Goal: Task Accomplishment & Management: Manage account settings

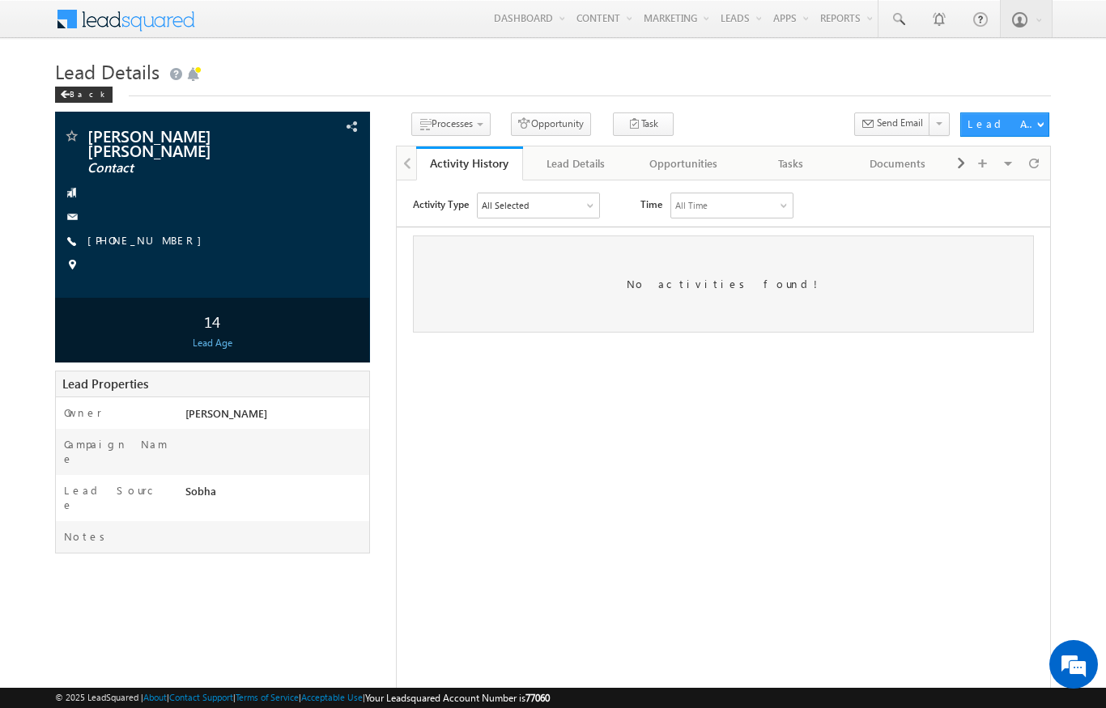
click at [74, 71] on span "Lead Details" at bounding box center [107, 71] width 104 height 26
click at [75, 83] on span "Lead Details" at bounding box center [107, 71] width 104 height 26
click at [67, 92] on span at bounding box center [65, 95] width 10 height 8
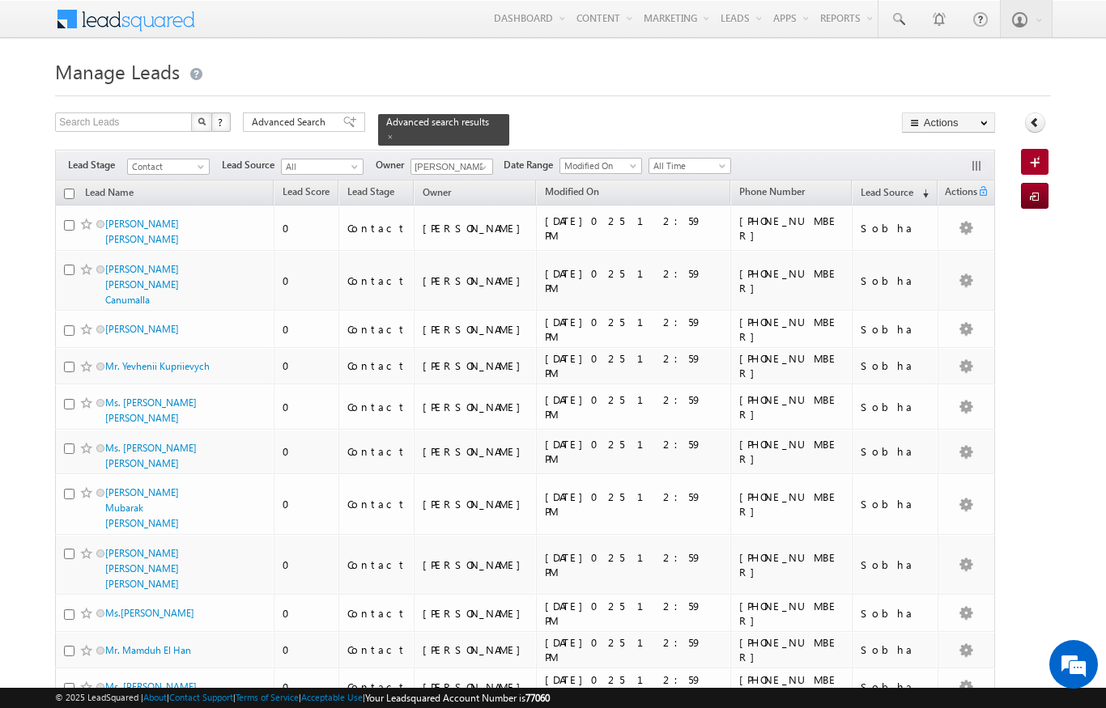
click at [70, 189] on input "checkbox" at bounding box center [69, 194] width 11 height 11
checkbox input "true"
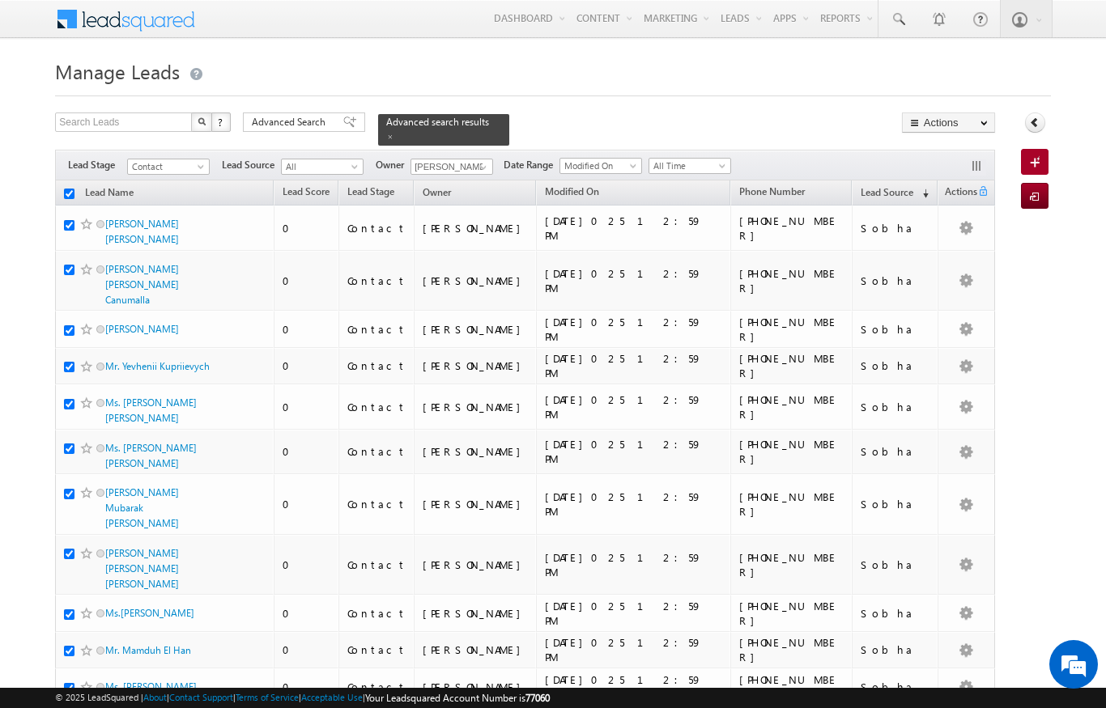
checkbox input "true"
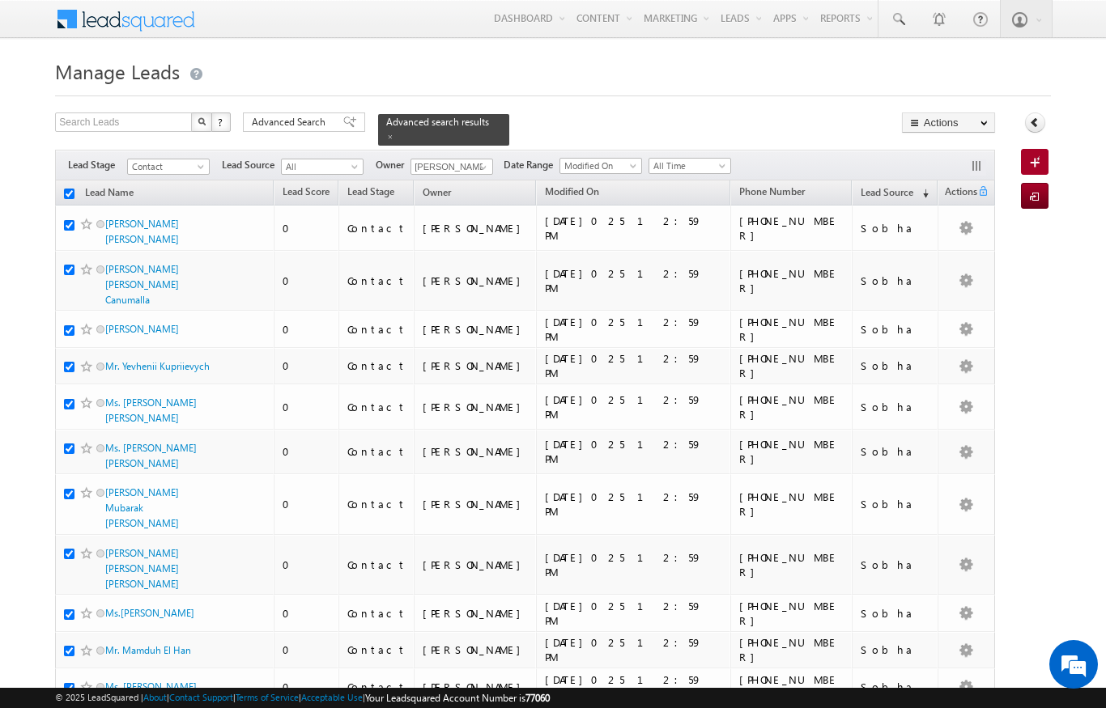
checkbox input "true"
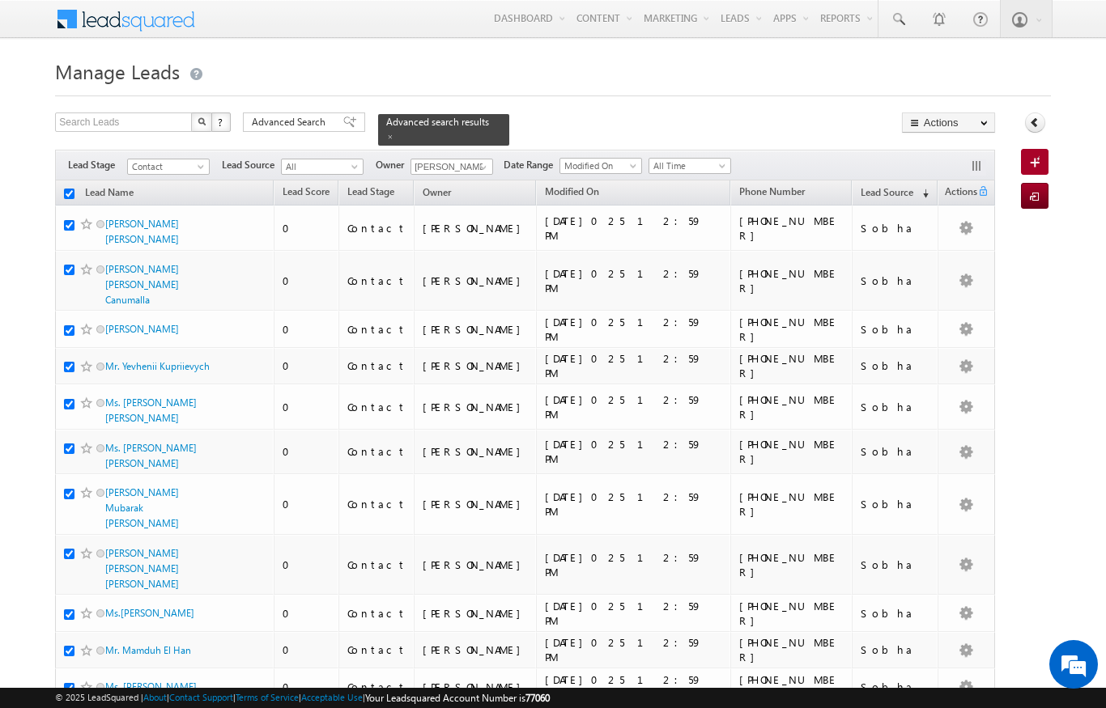
checkbox input "true"
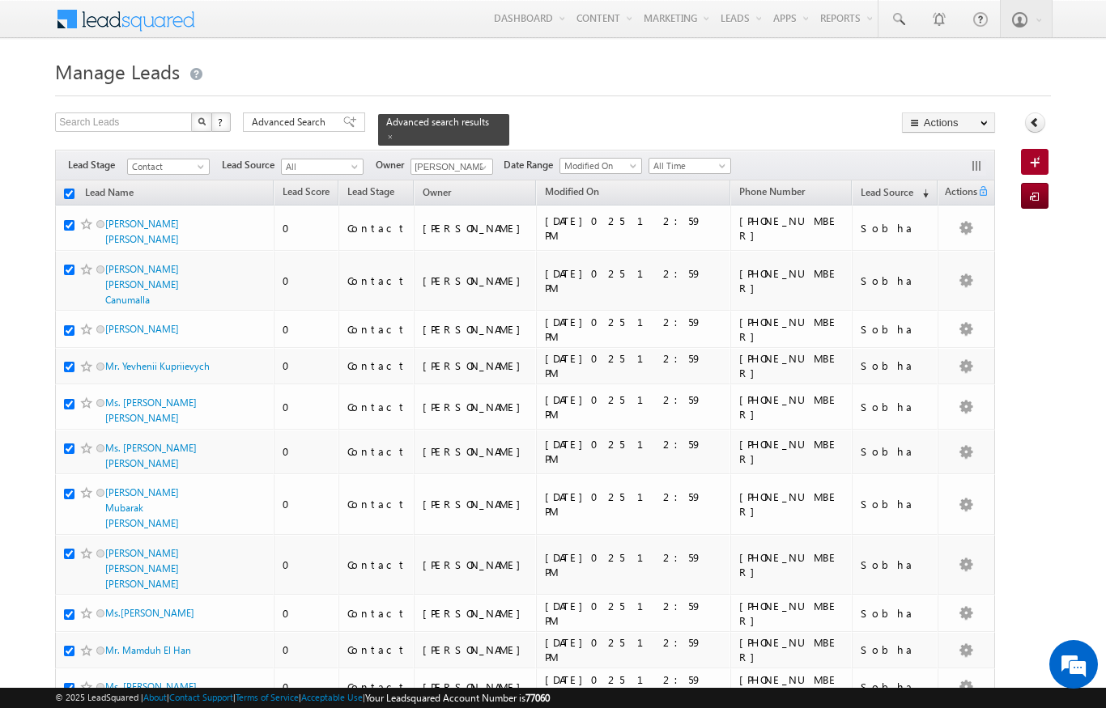
checkbox input "true"
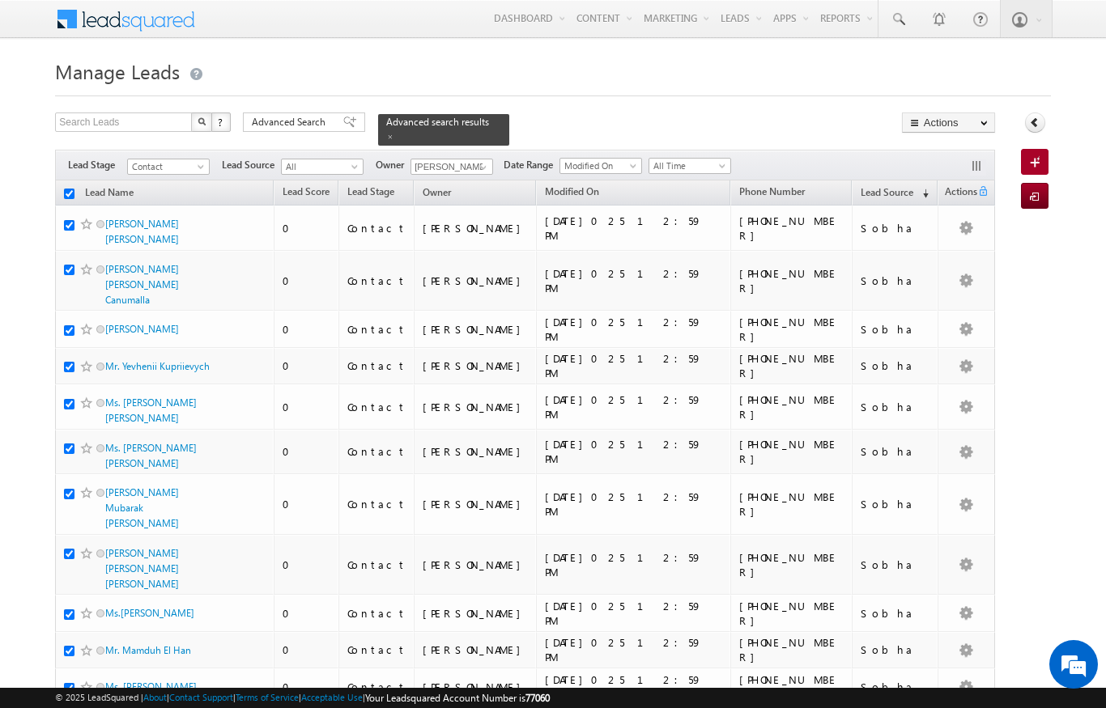
checkbox input "true"
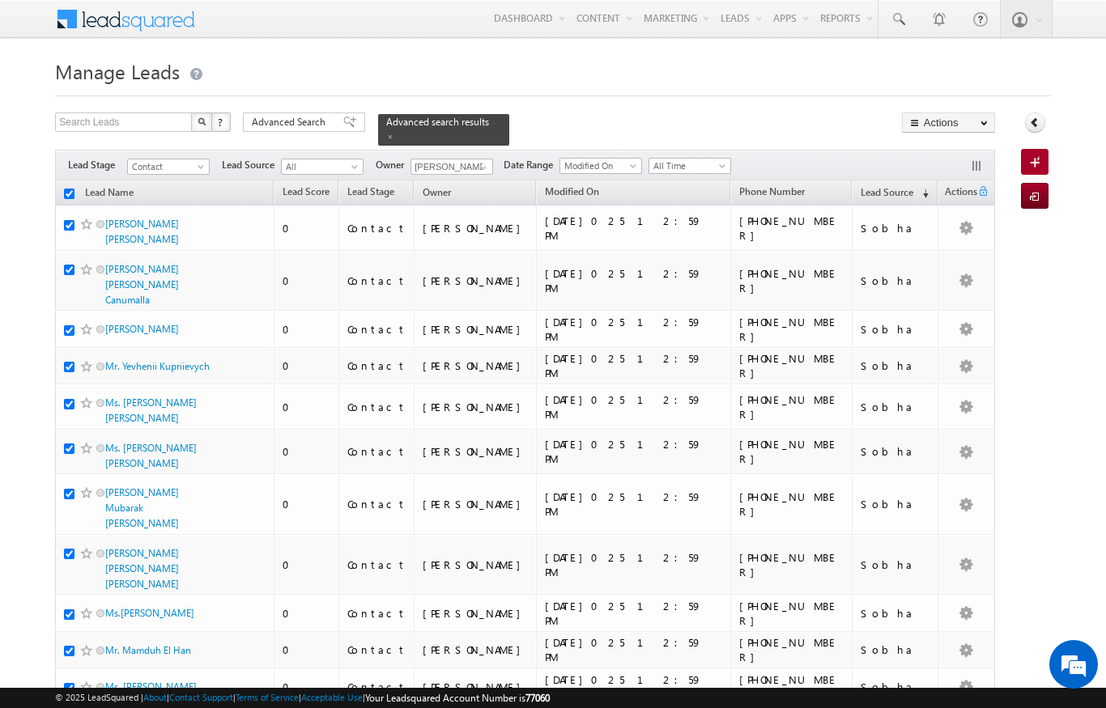
checkbox input "true"
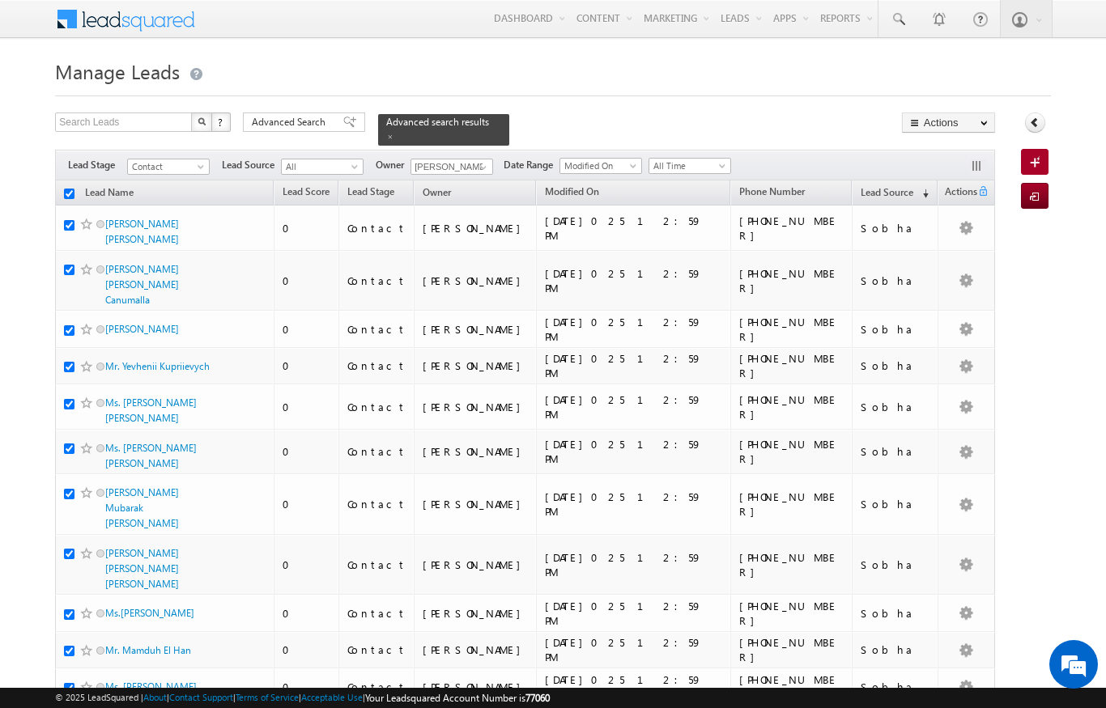
checkbox input "true"
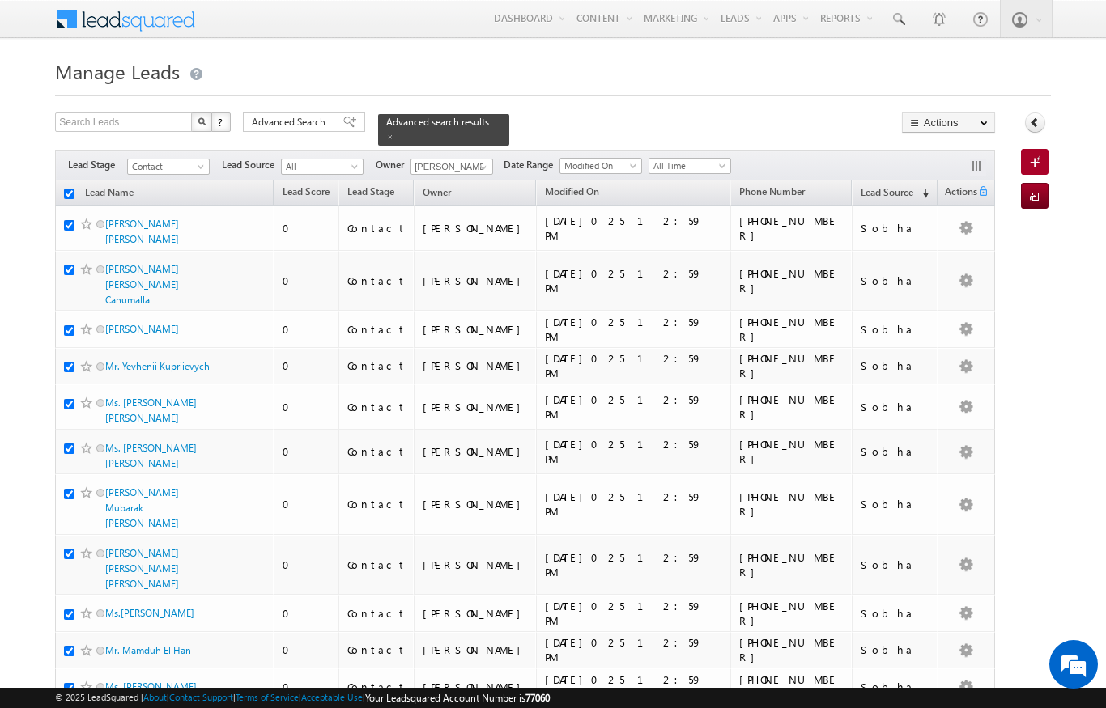
checkbox input "true"
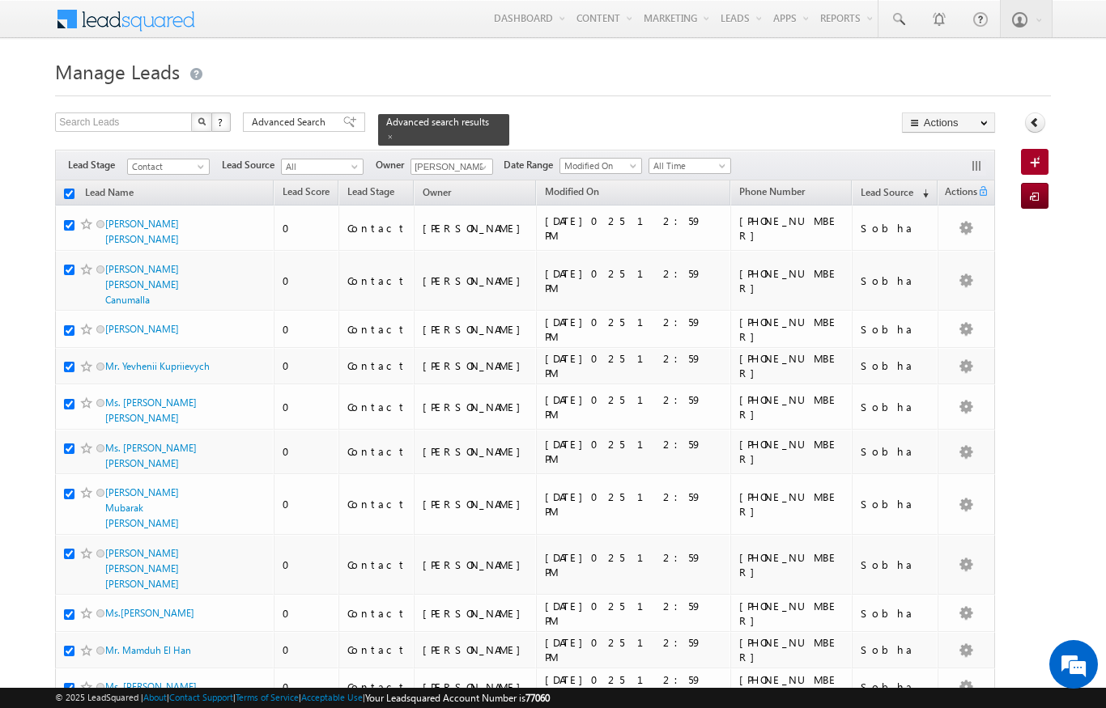
checkbox input "true"
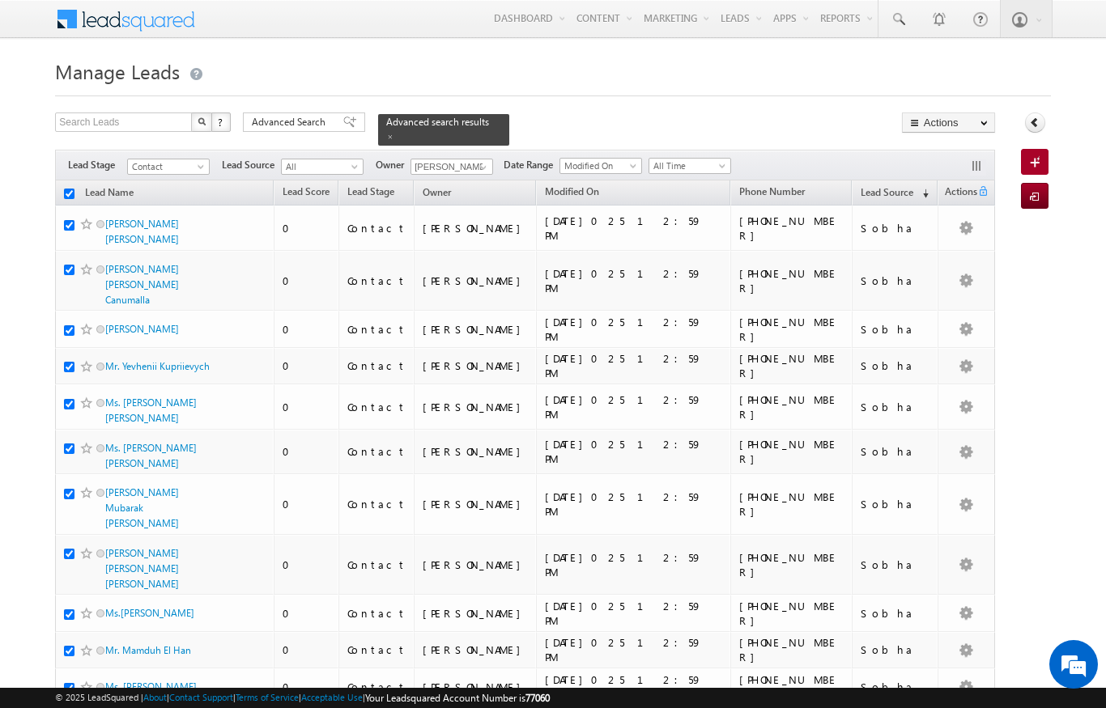
checkbox input "true"
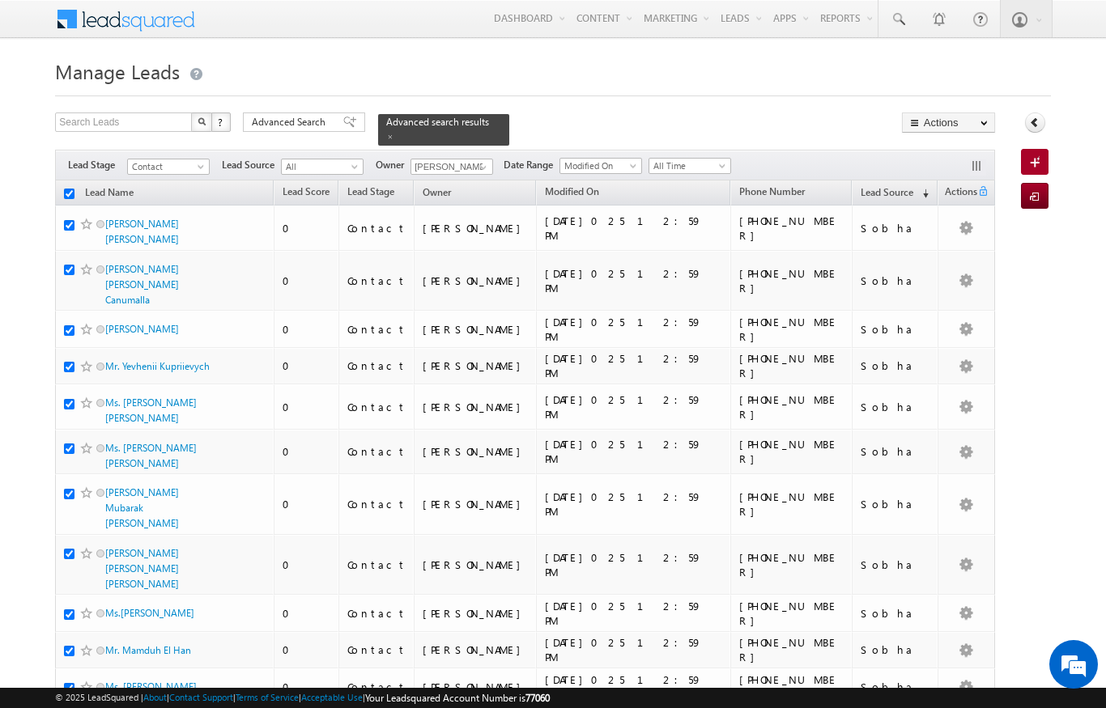
checkbox input "true"
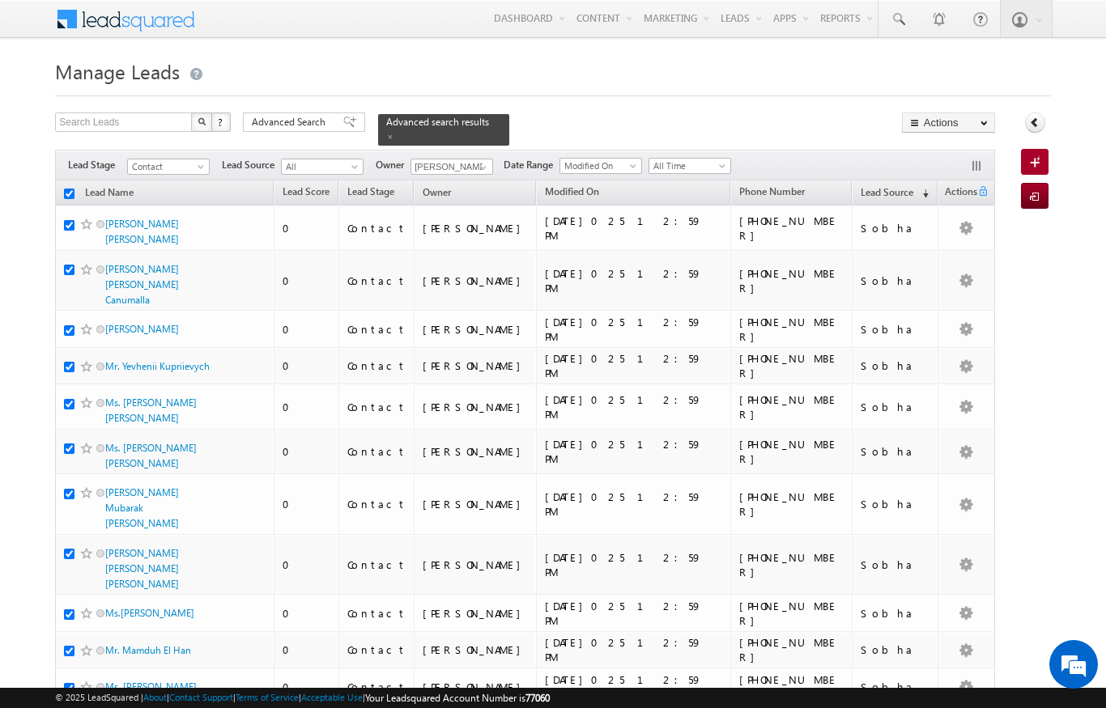
checkbox input "true"
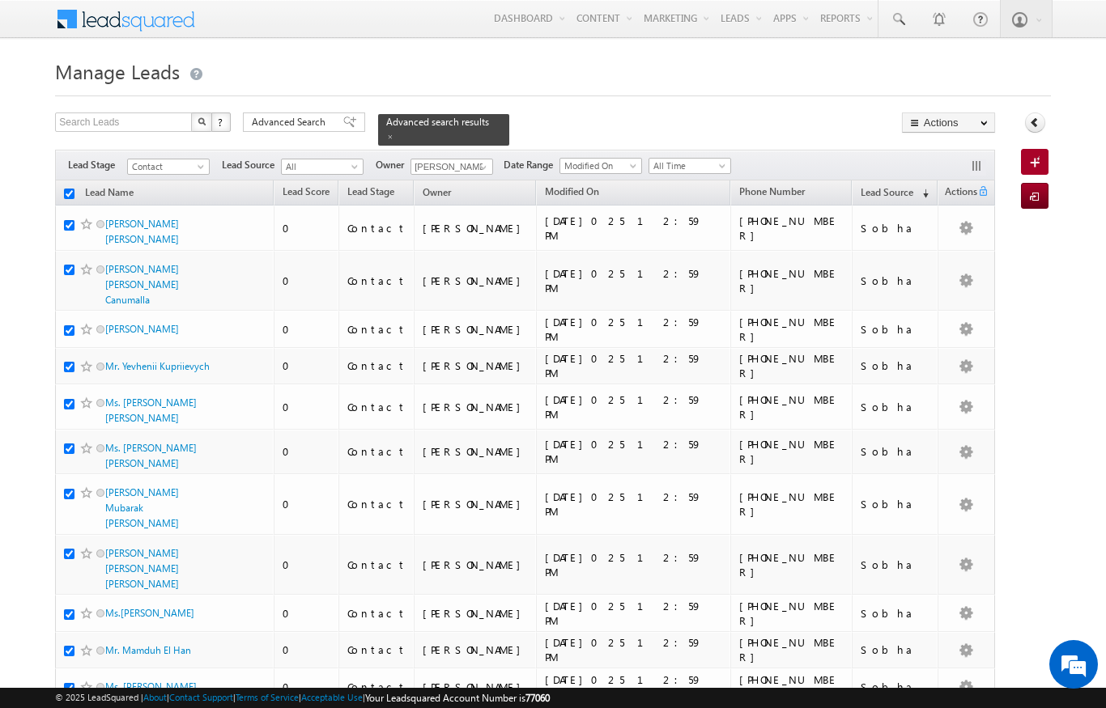
checkbox input "true"
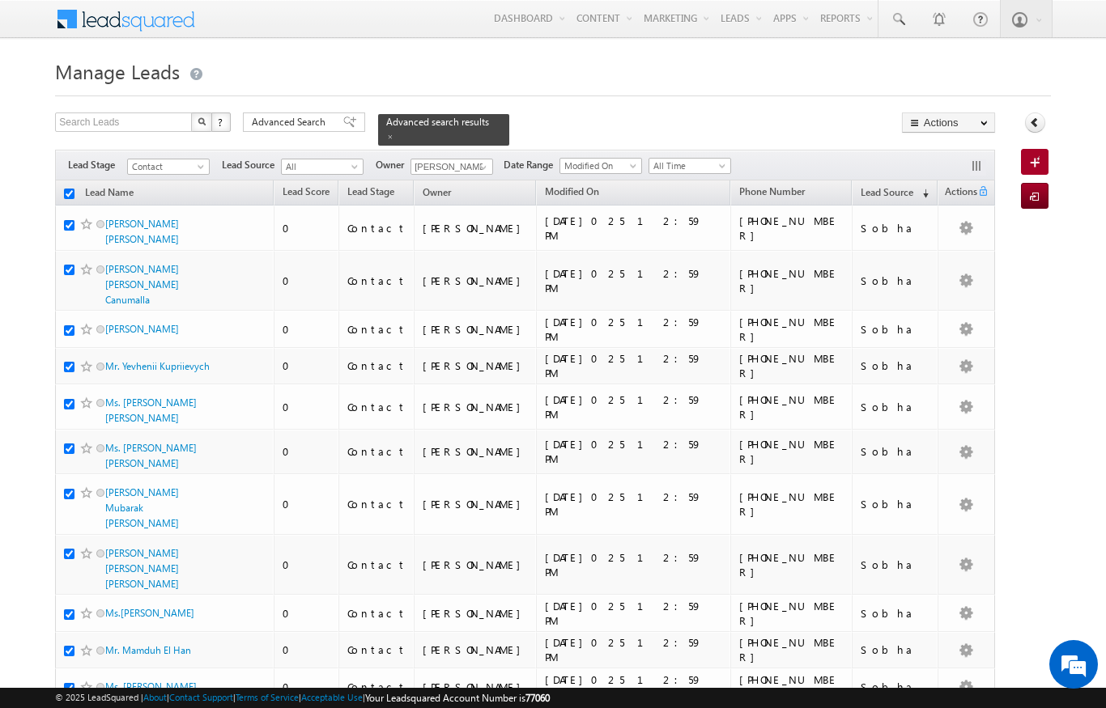
checkbox input "true"
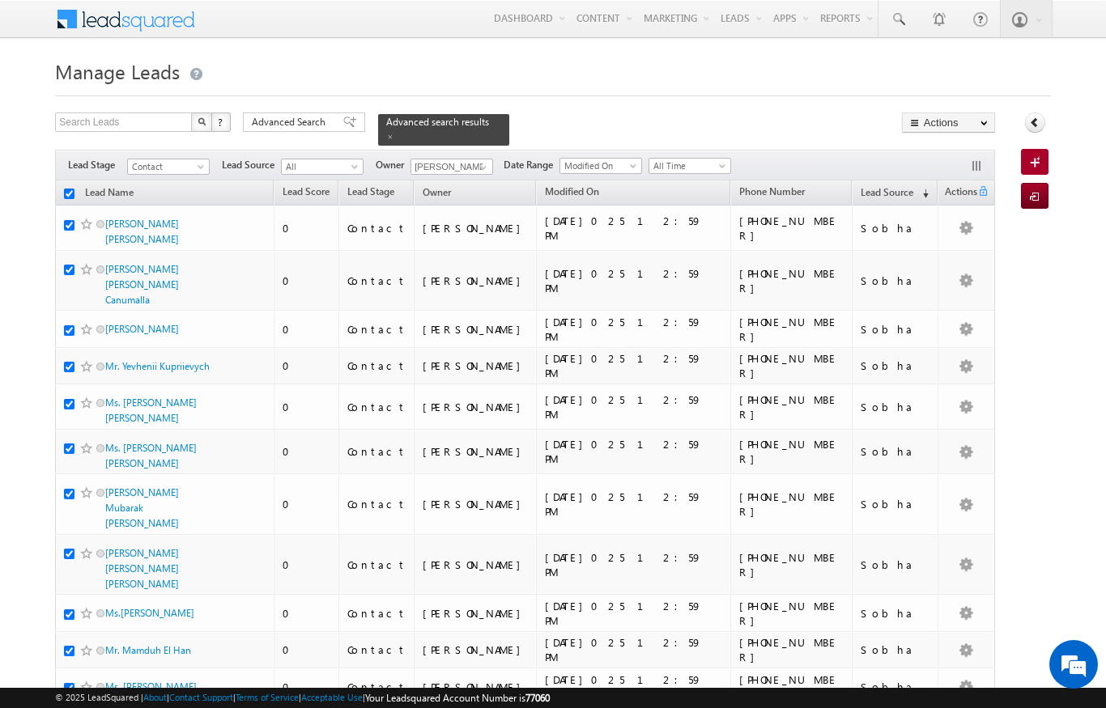
checkbox input "true"
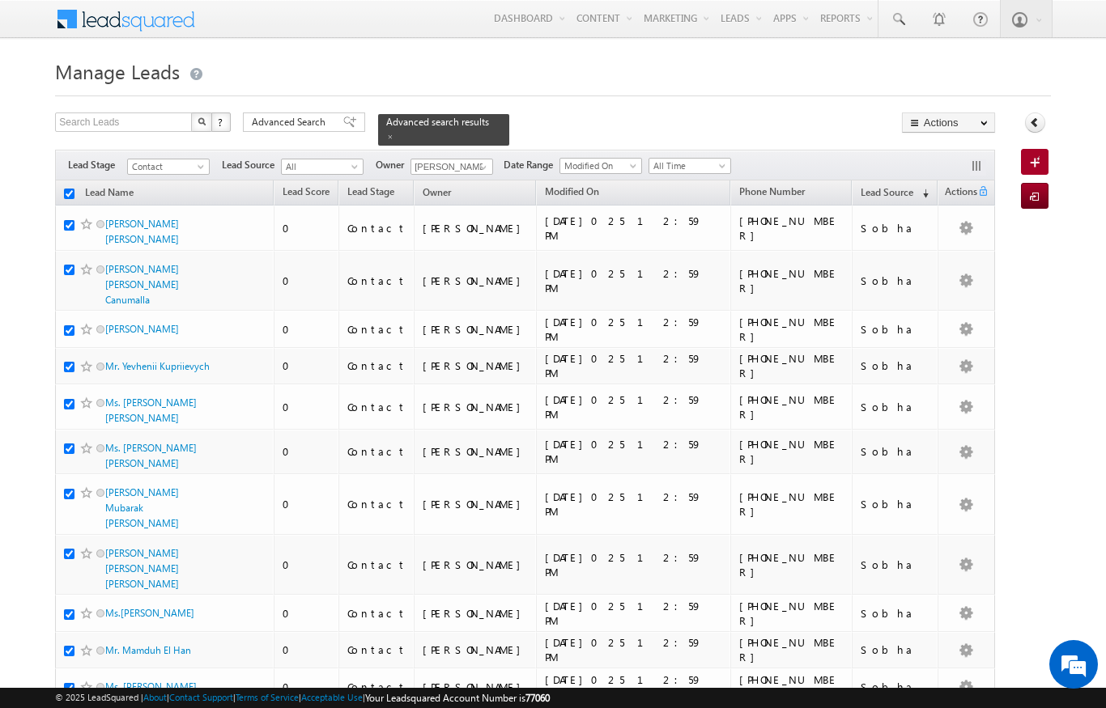
checkbox input "true"
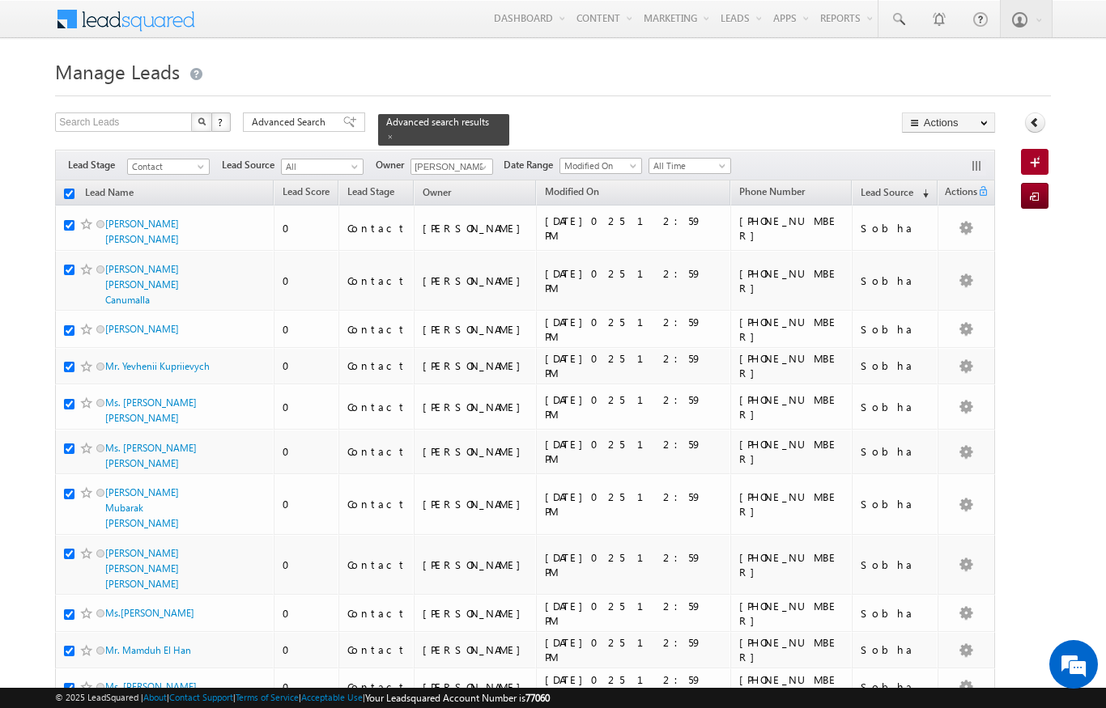
checkbox input "true"
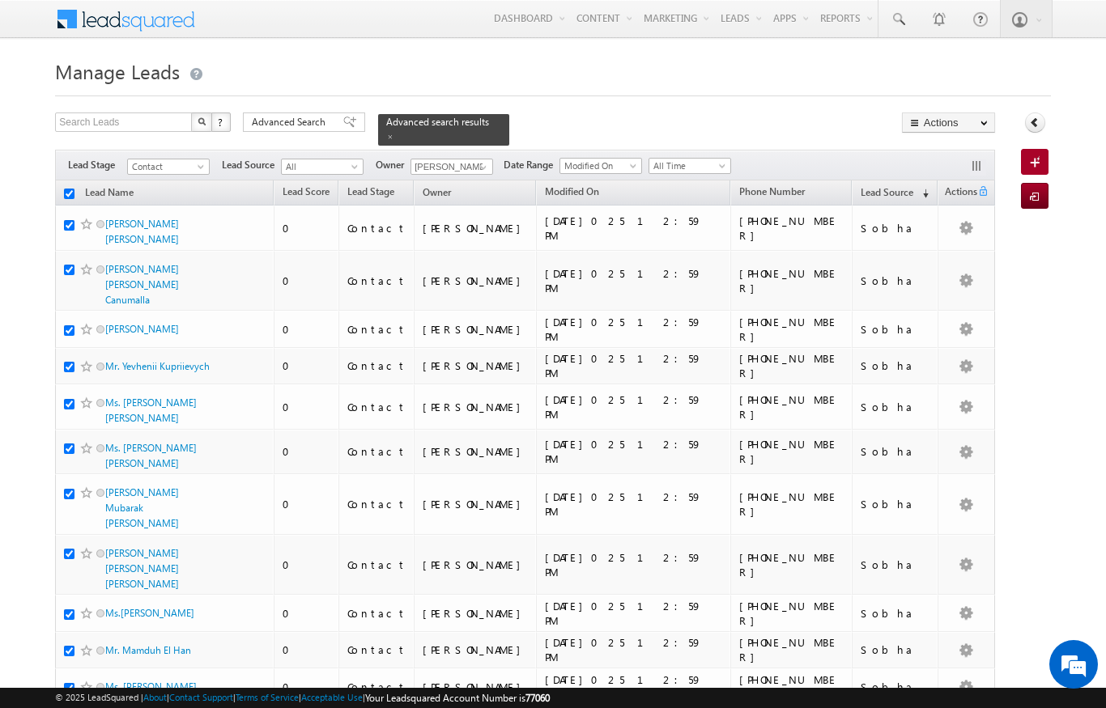
checkbox input "true"
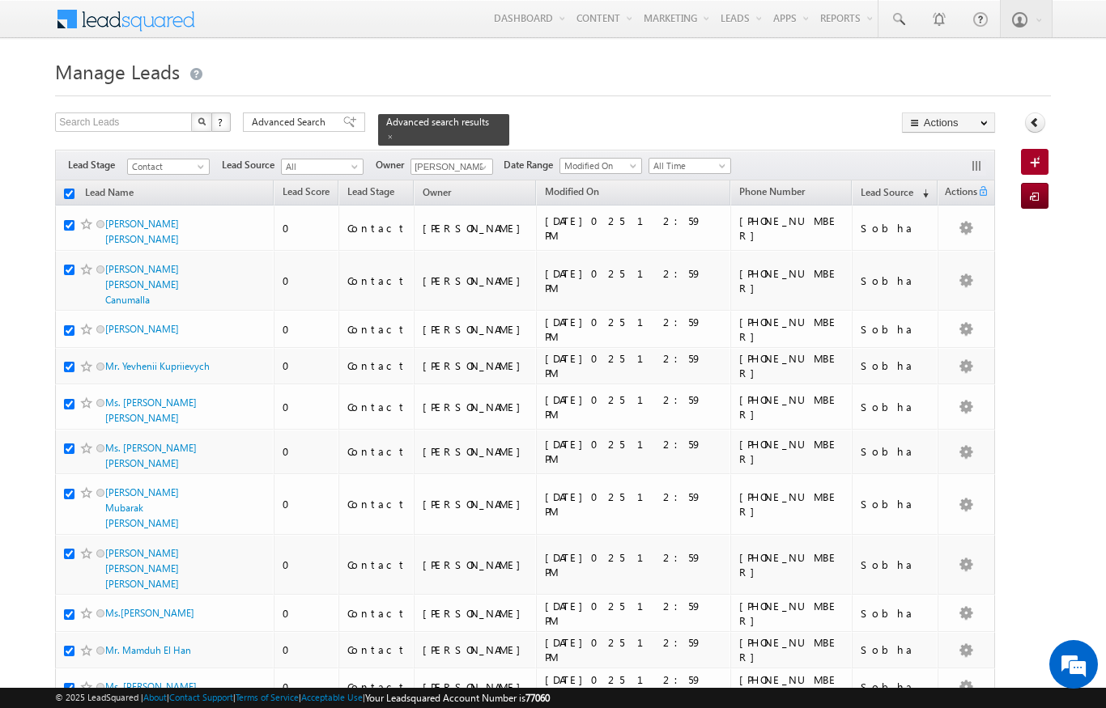
checkbox input "true"
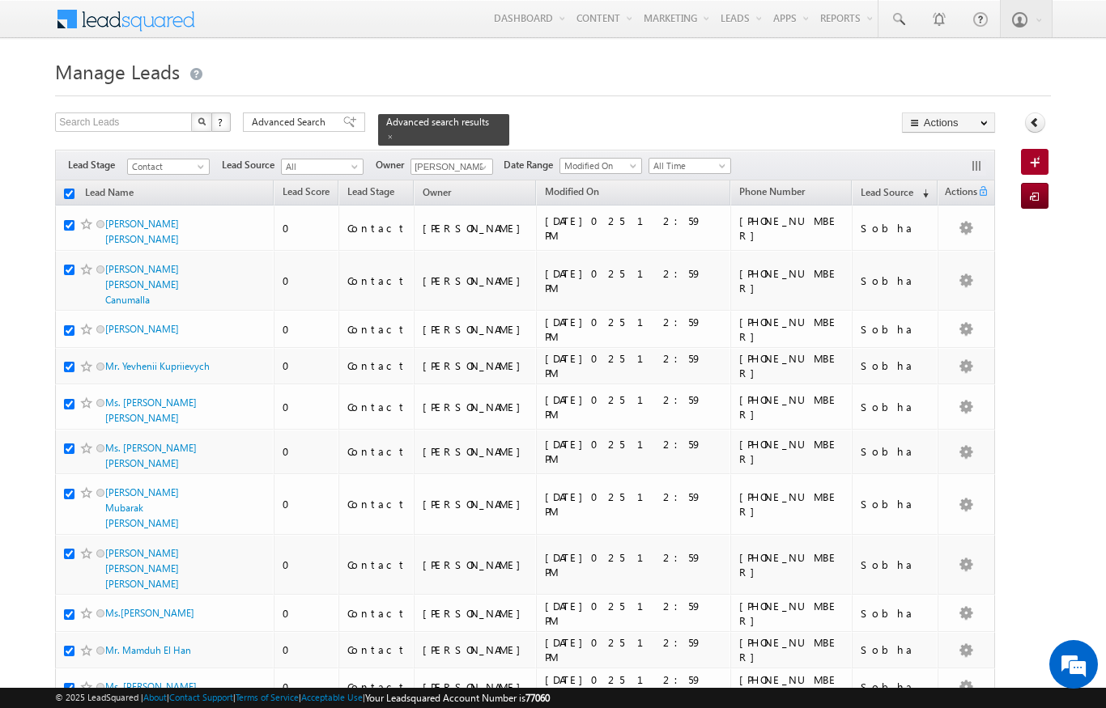
checkbox input "true"
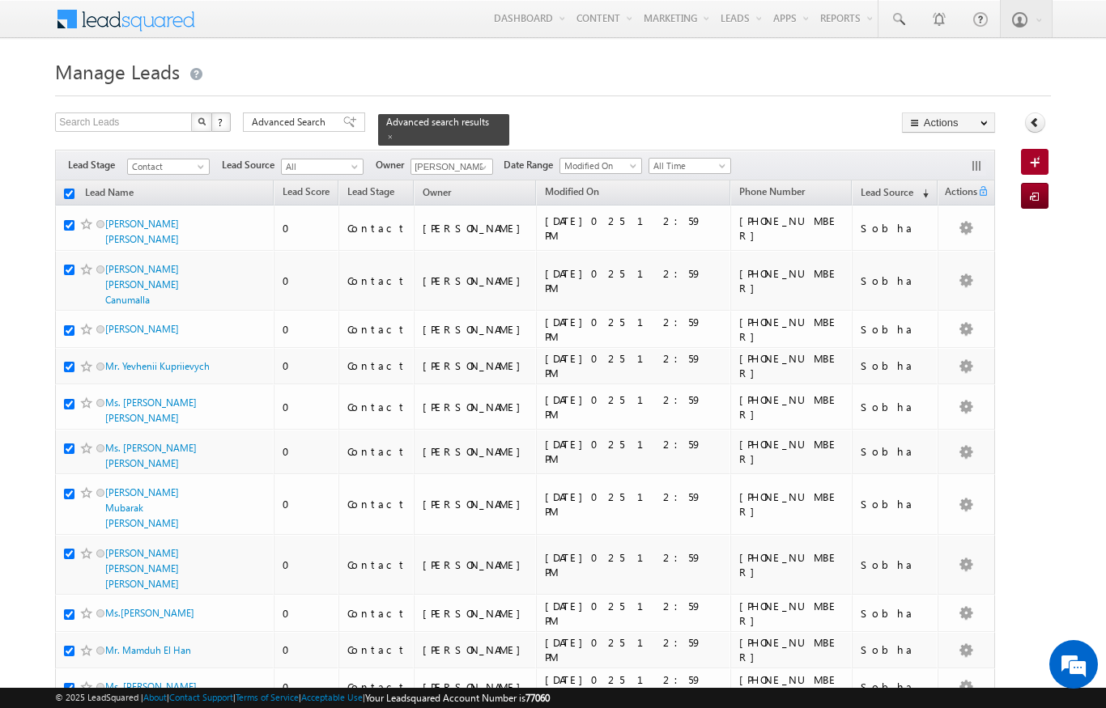
checkbox input "true"
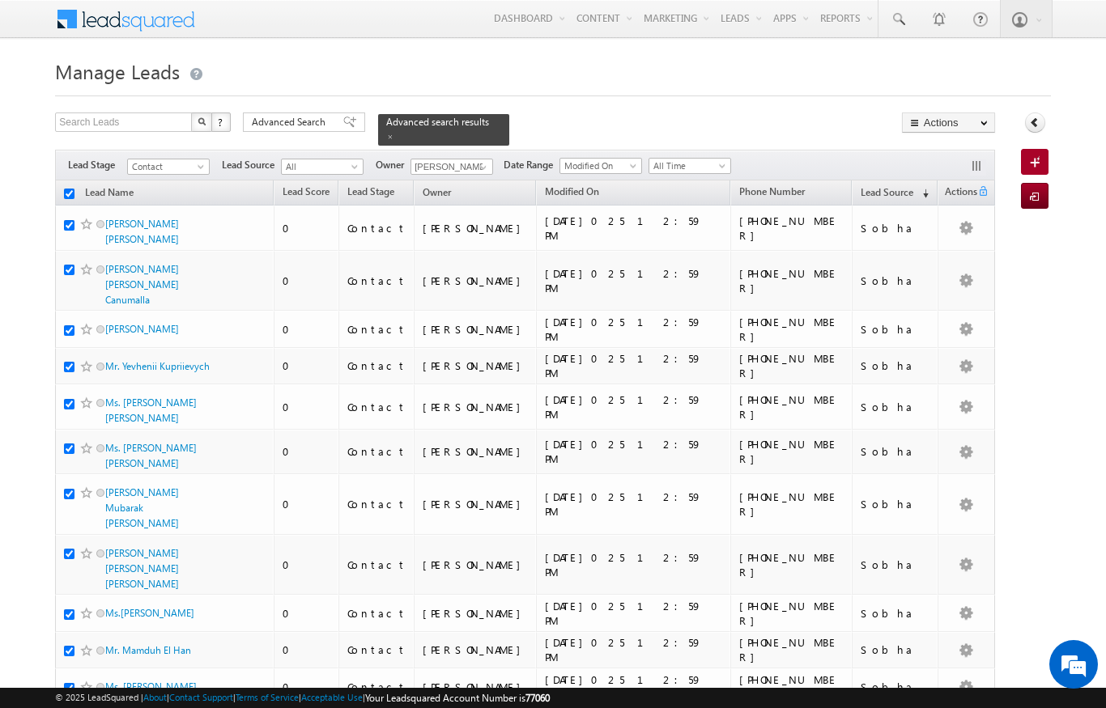
checkbox input "true"
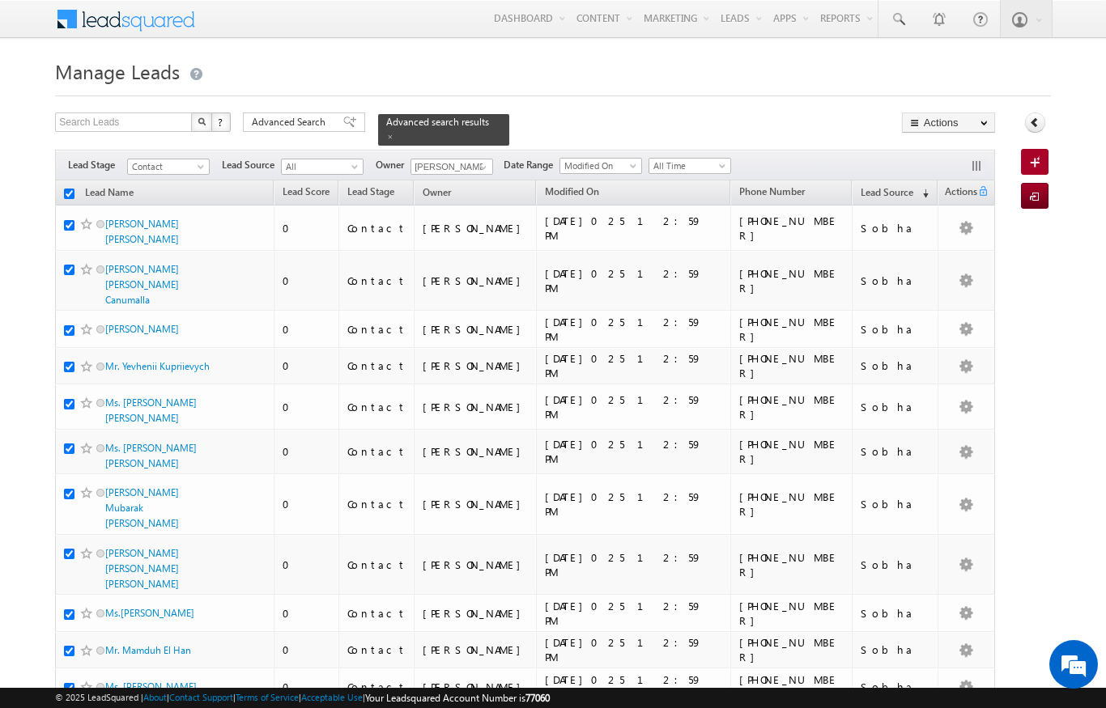
checkbox input "true"
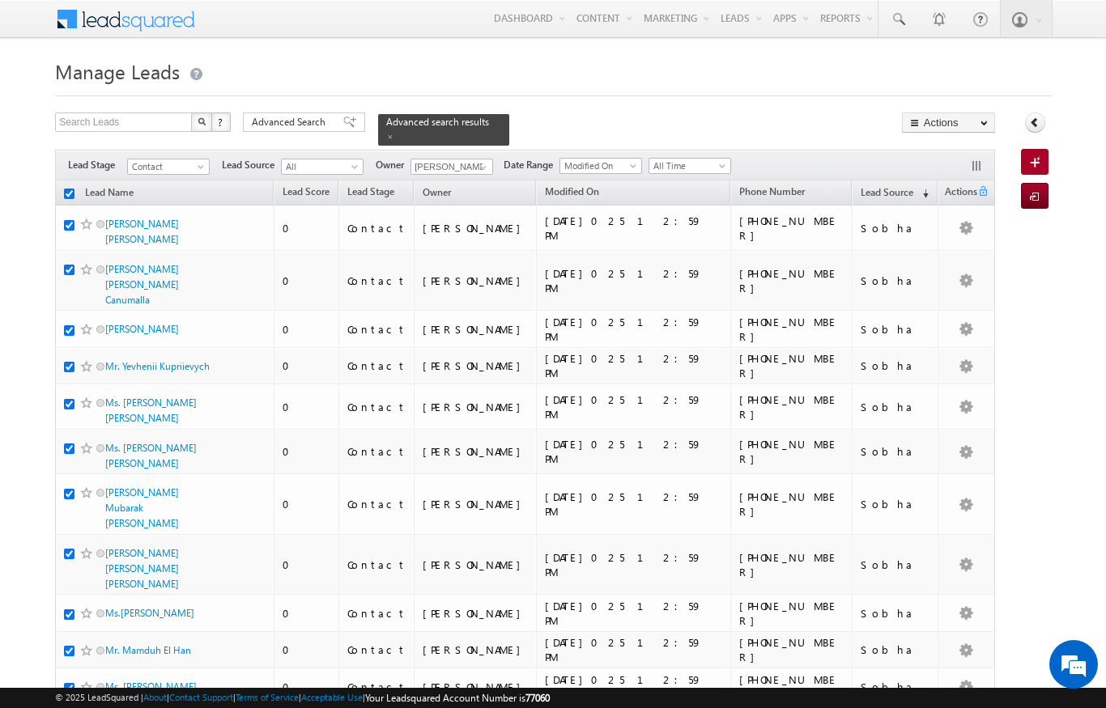
checkbox input "true"
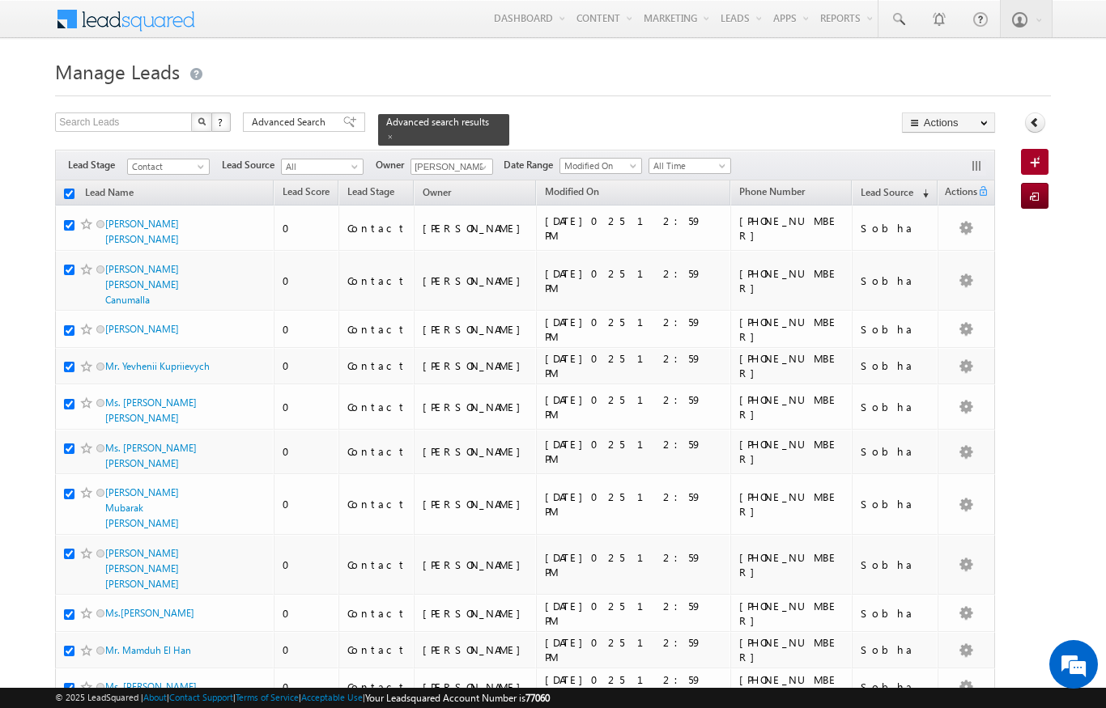
checkbox input "true"
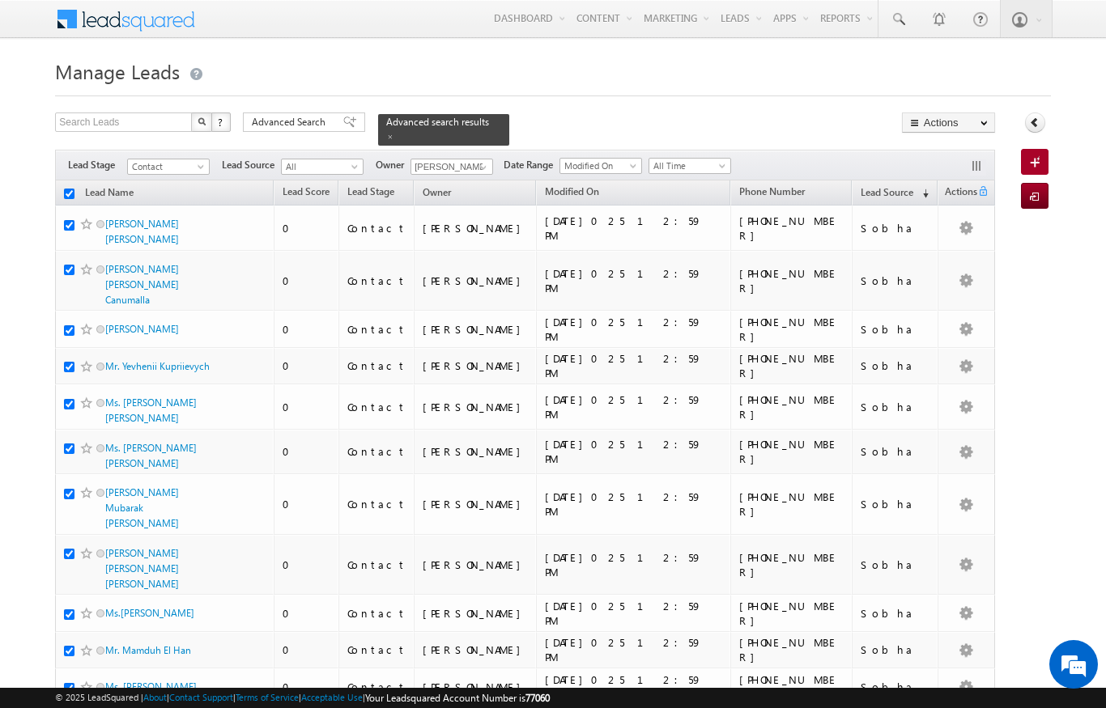
checkbox input "true"
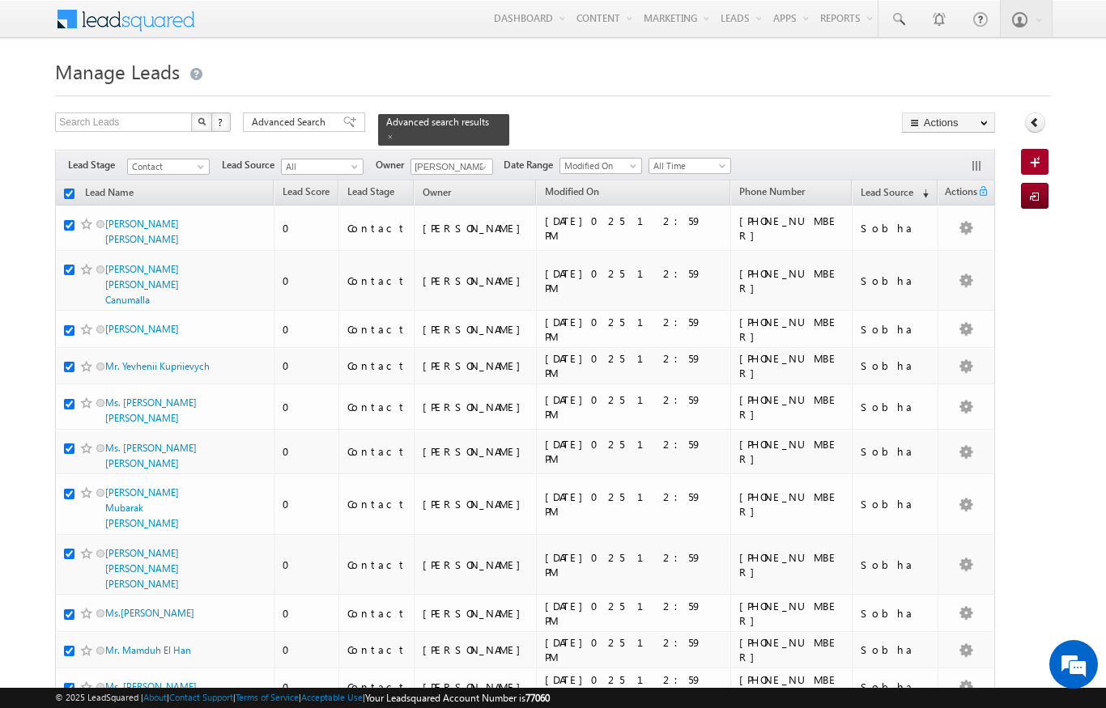
checkbox input "true"
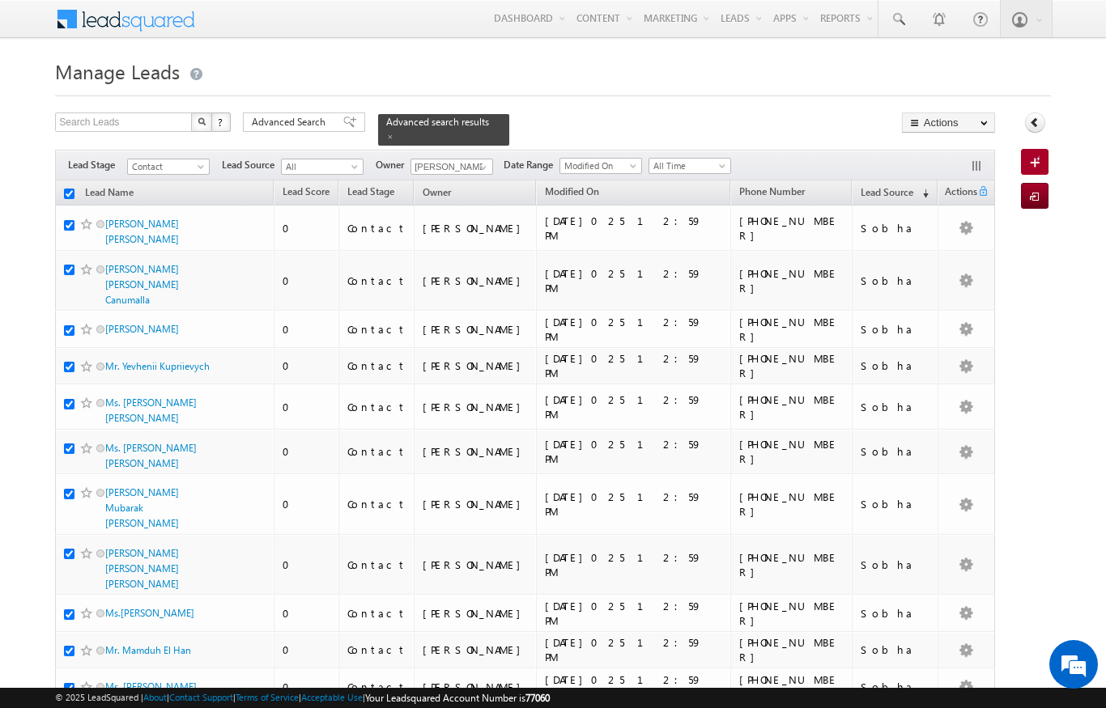
checkbox input "true"
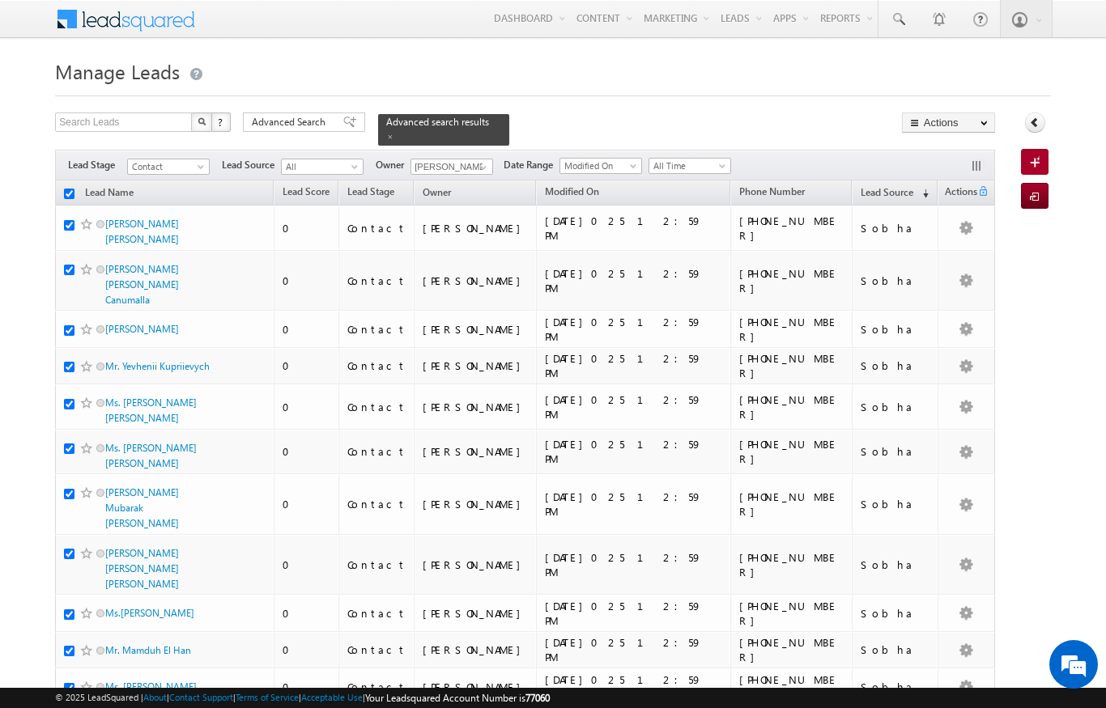
checkbox input "true"
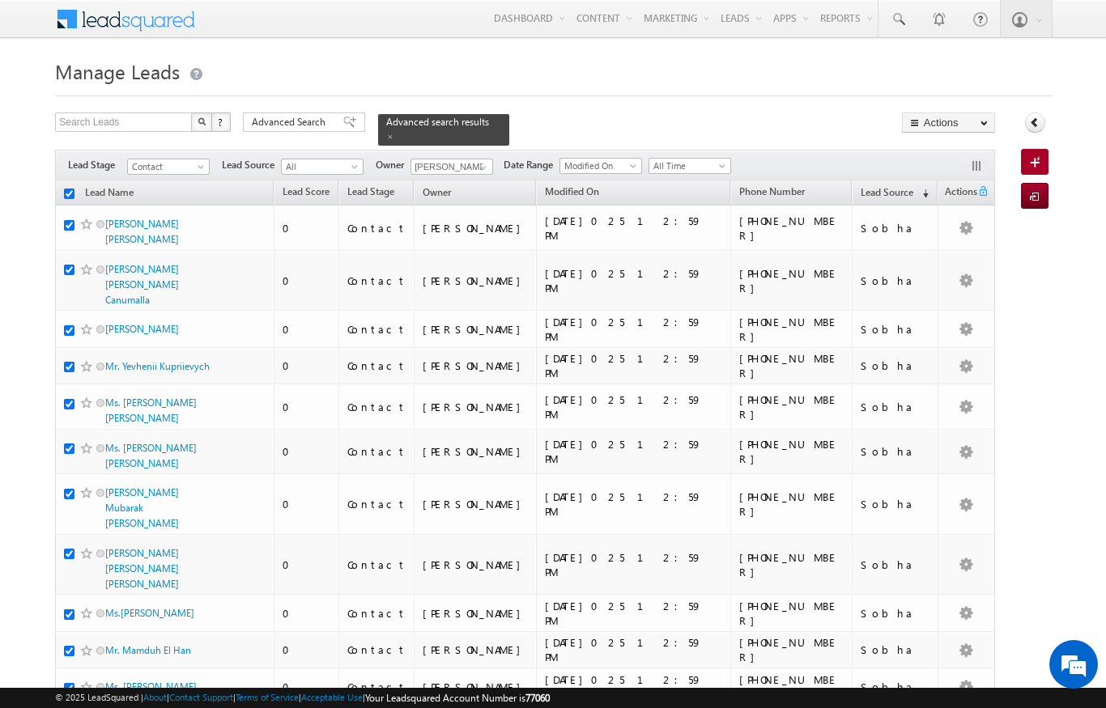
checkbox input "true"
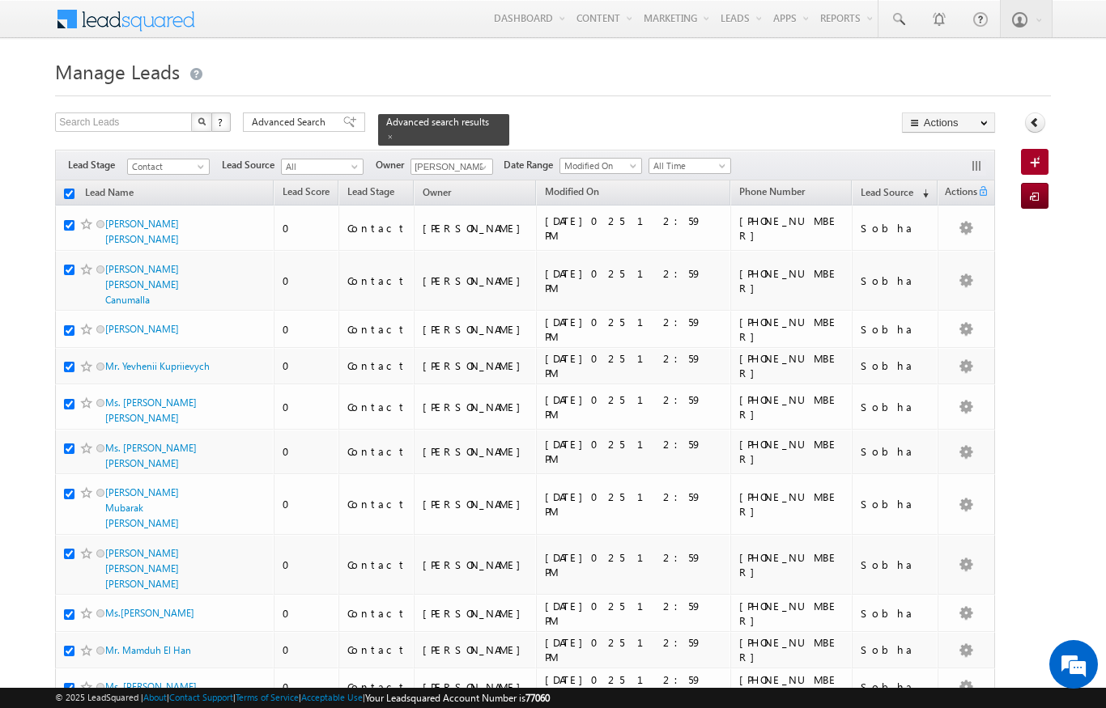
checkbox input "true"
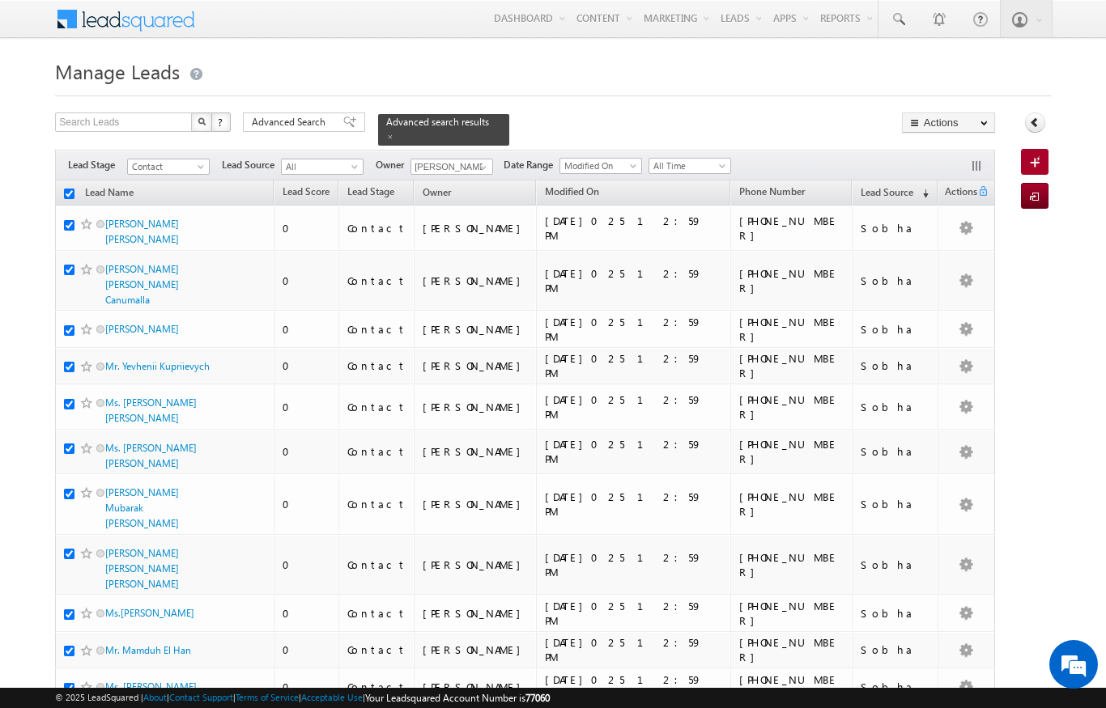
checkbox input "true"
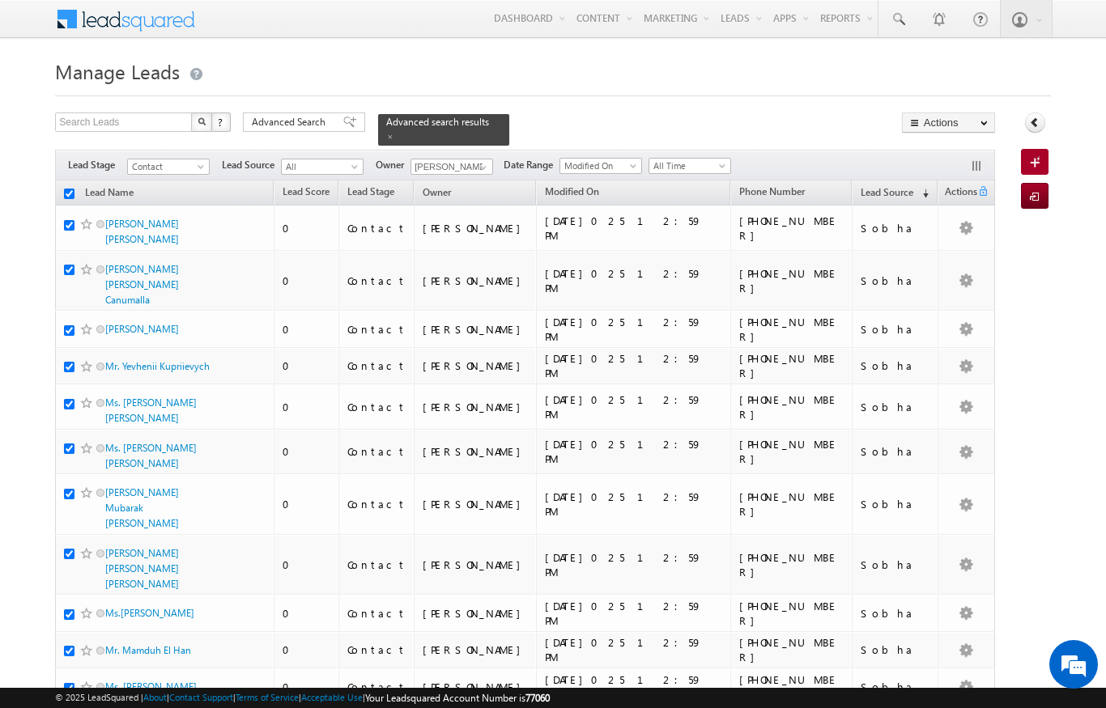
checkbox input "true"
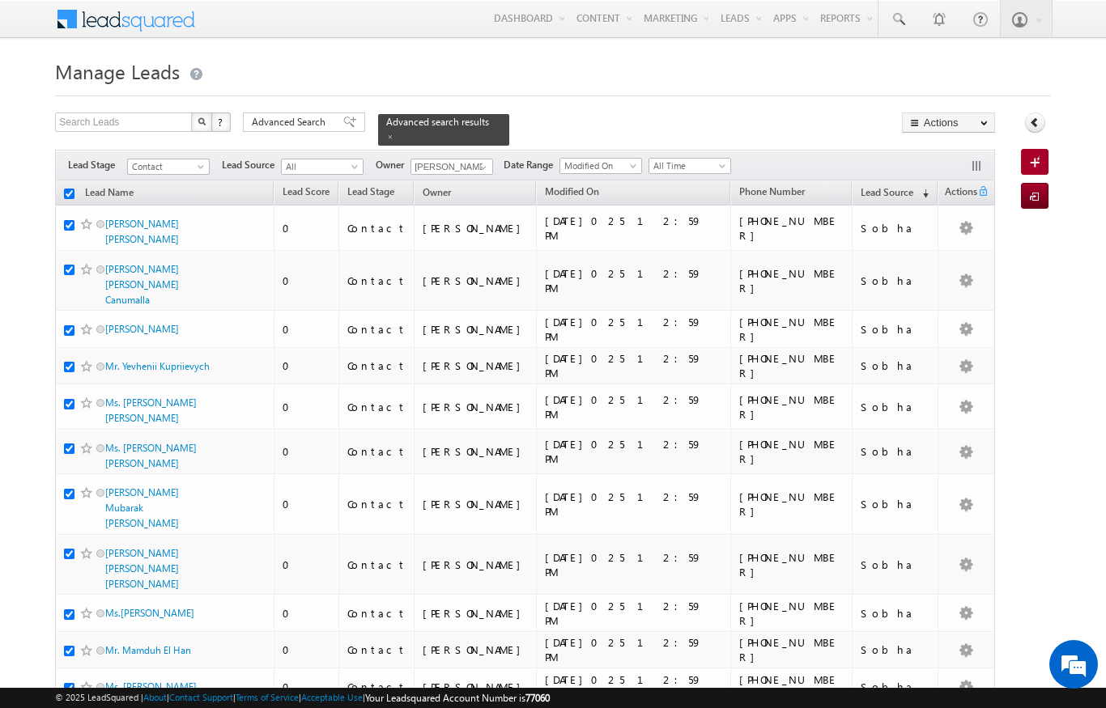
checkbox input "true"
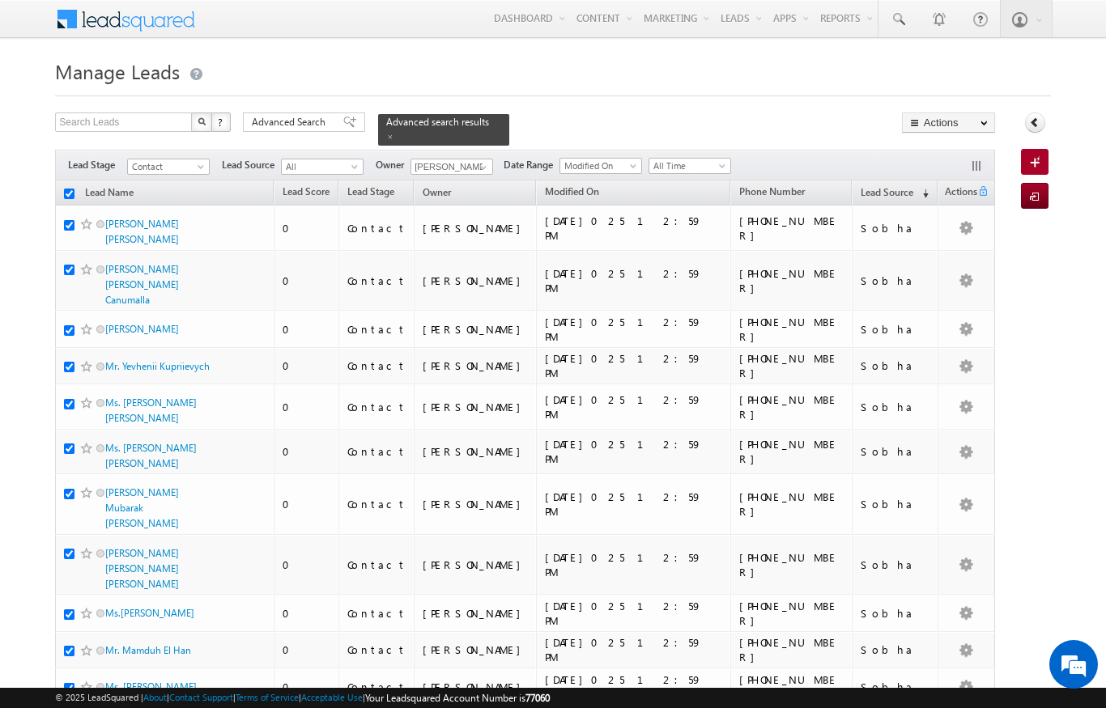
checkbox input "true"
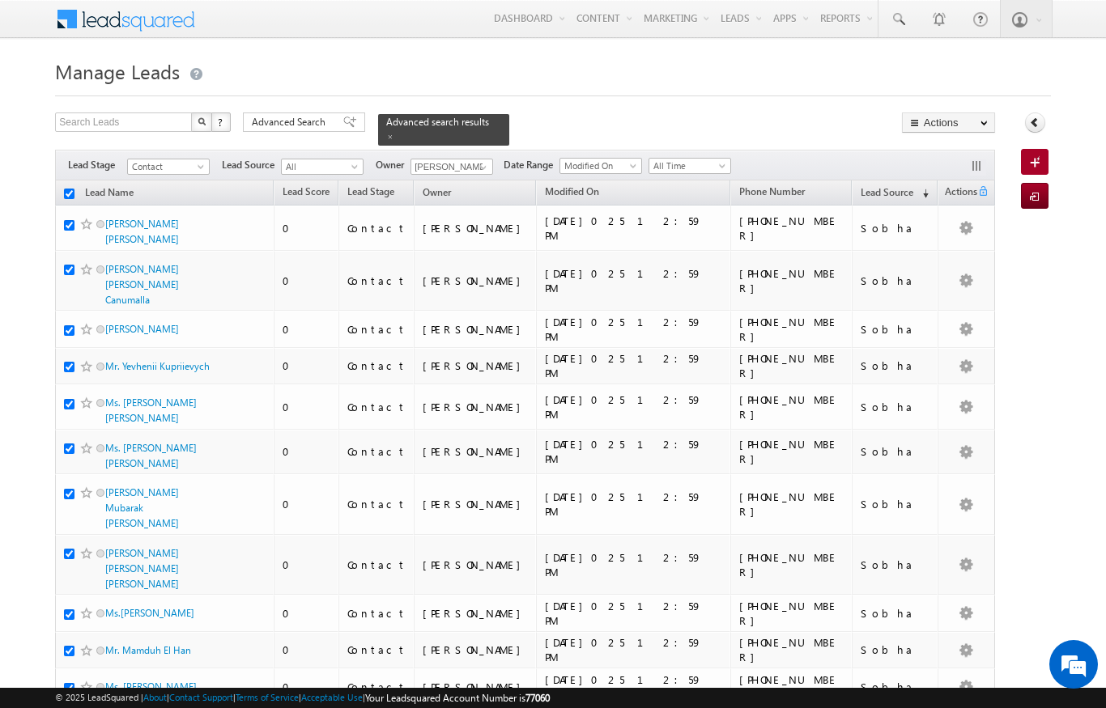
checkbox input "true"
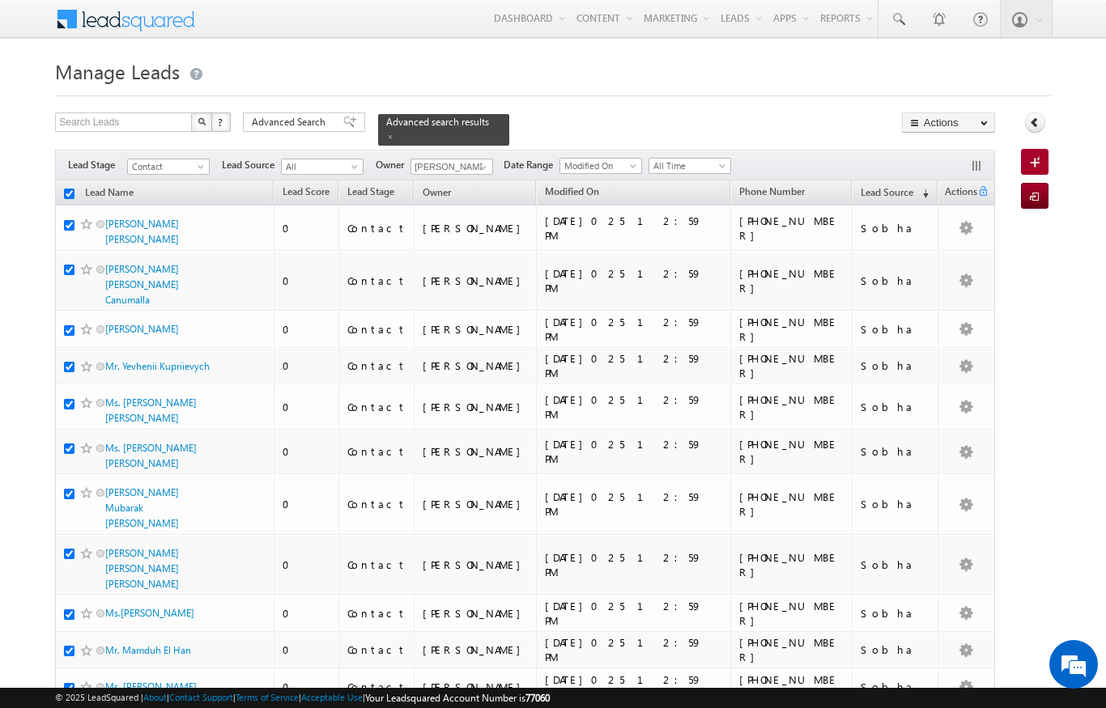
checkbox input "true"
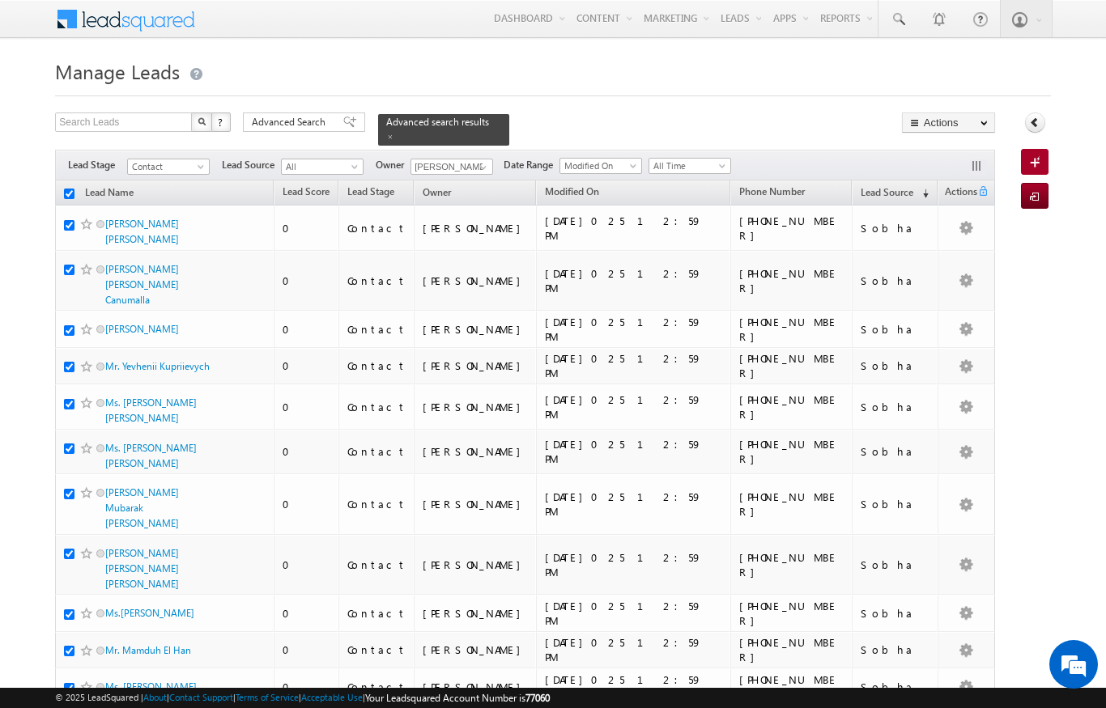
checkbox input "true"
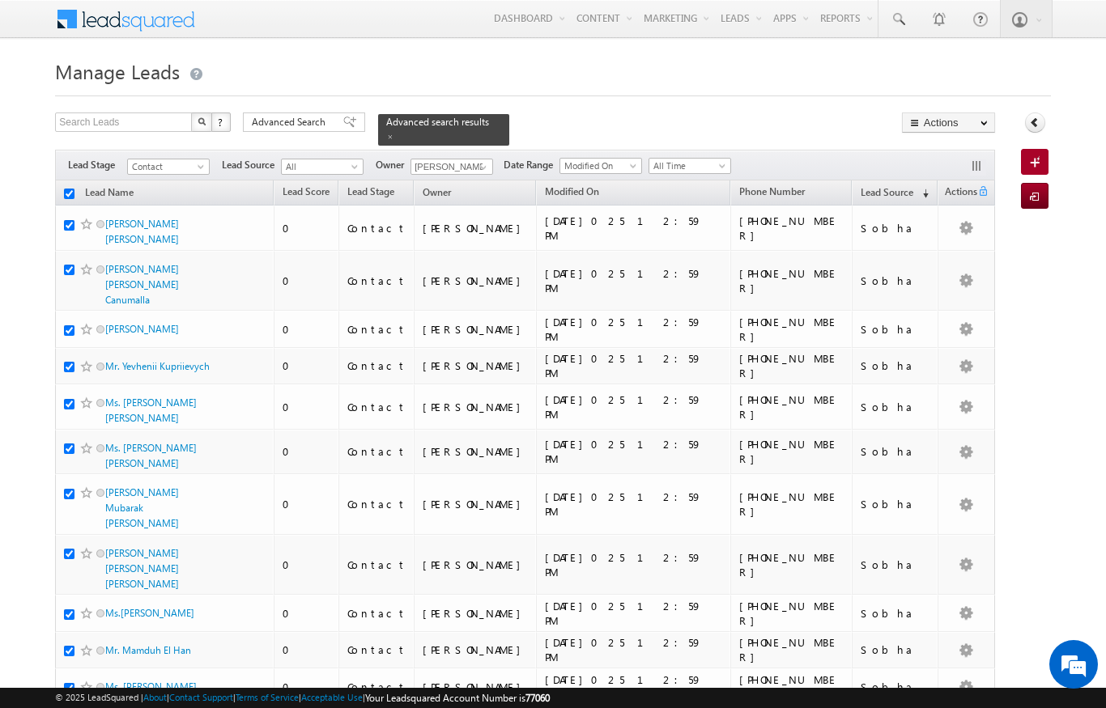
checkbox input "true"
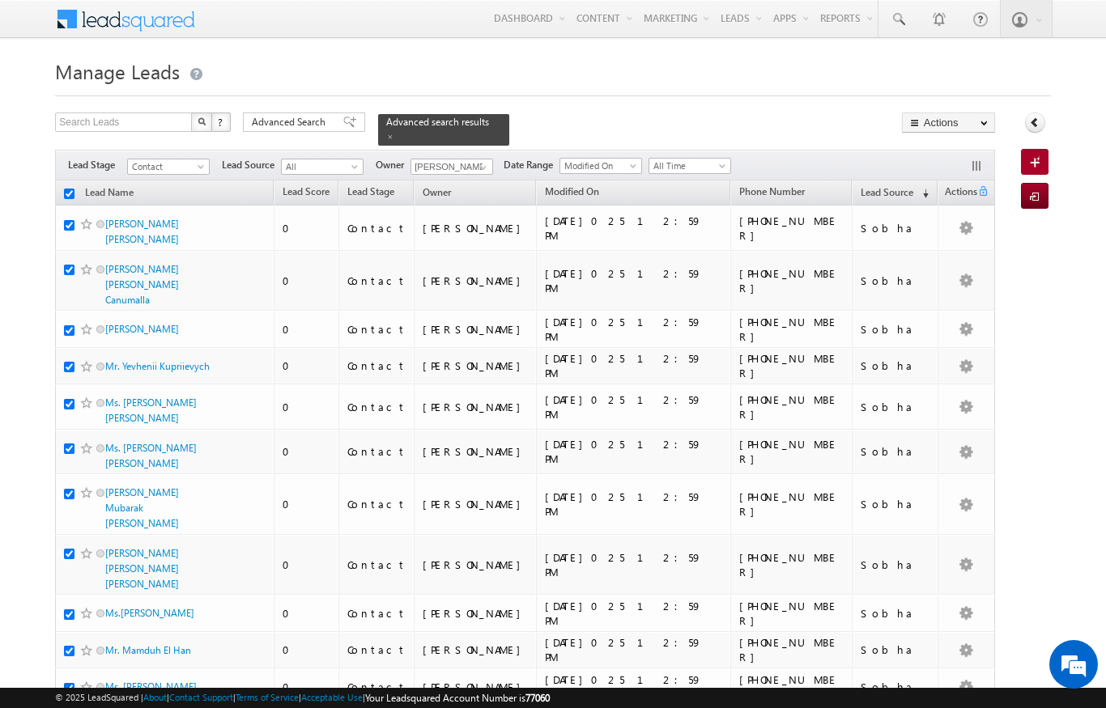
checkbox input "true"
click at [72, 189] on input "checkbox" at bounding box center [69, 194] width 11 height 11
click at [77, 189] on link "Lead Name" at bounding box center [109, 194] width 65 height 21
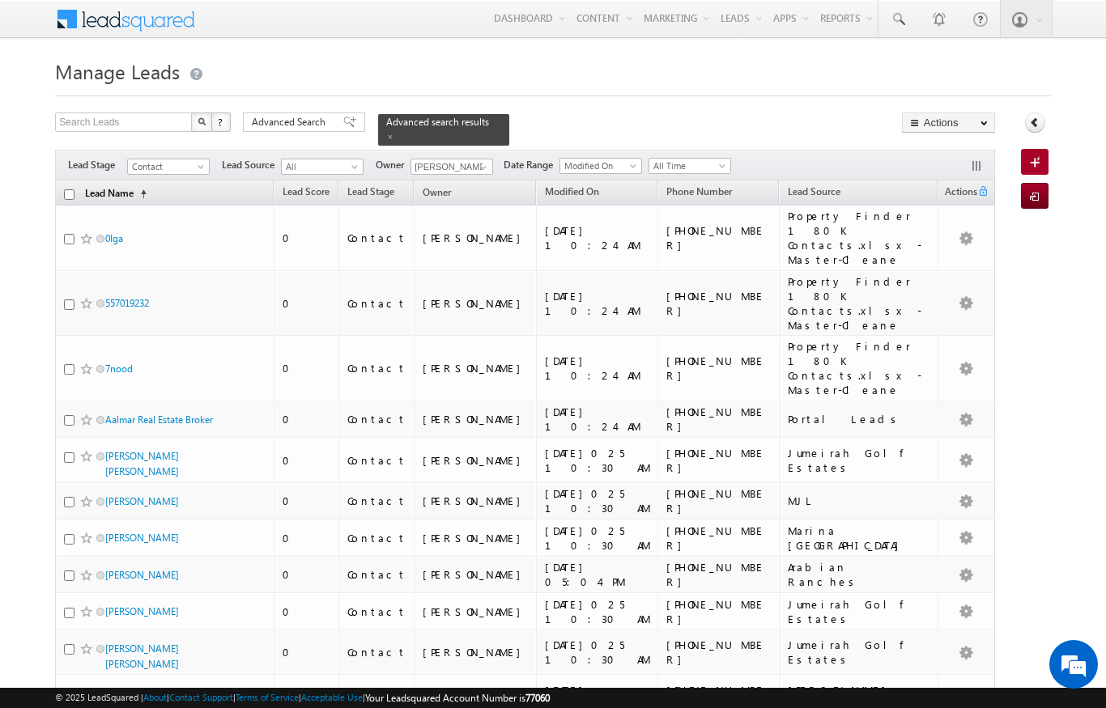
click at [137, 184] on link "Lead Name (sorted ascending)" at bounding box center [116, 194] width 78 height 21
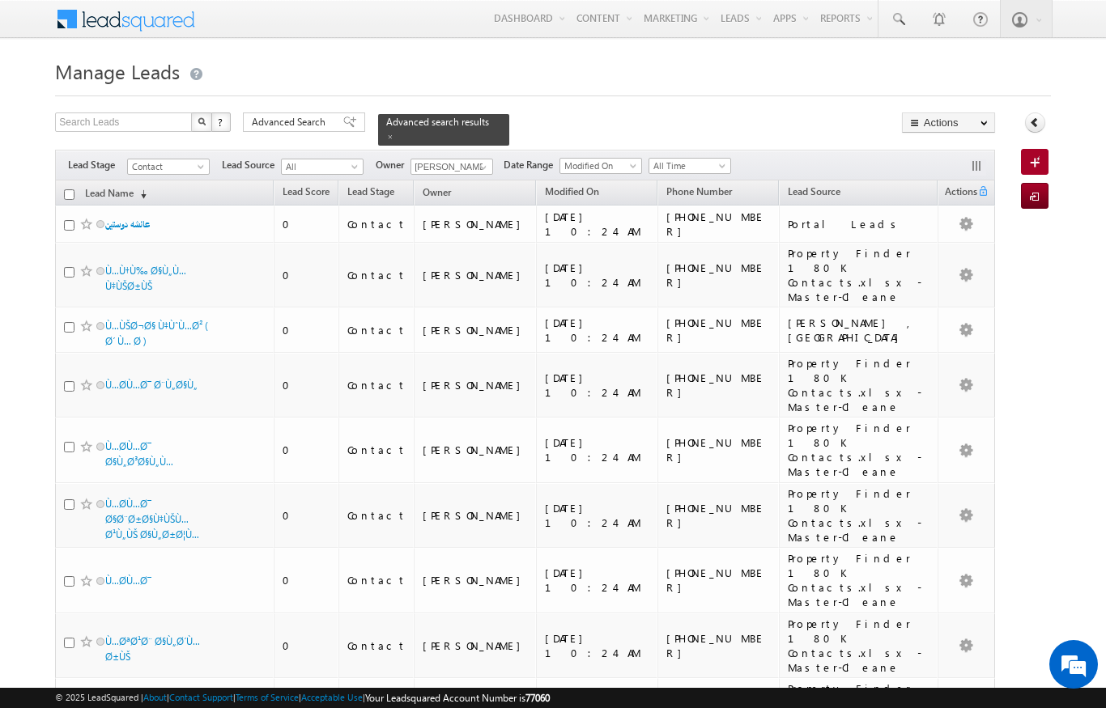
click at [155, 181] on th "Lead Name (sorted descending)" at bounding box center [164, 193] width 219 height 25
click at [142, 188] on span "(sorted descending)" at bounding box center [140, 194] width 13 height 13
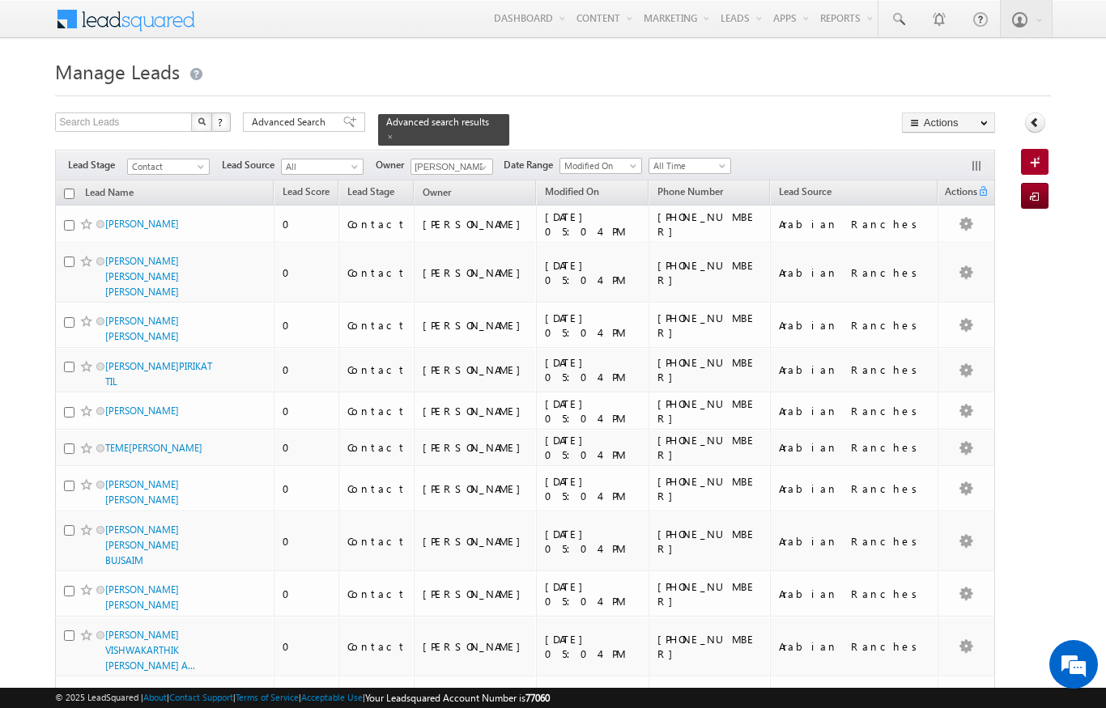
click at [155, 183] on th "Lead Name (sorted descending)" at bounding box center [164, 193] width 219 height 25
click at [117, 184] on link "Lead Name (sorted descending)" at bounding box center [109, 194] width 65 height 21
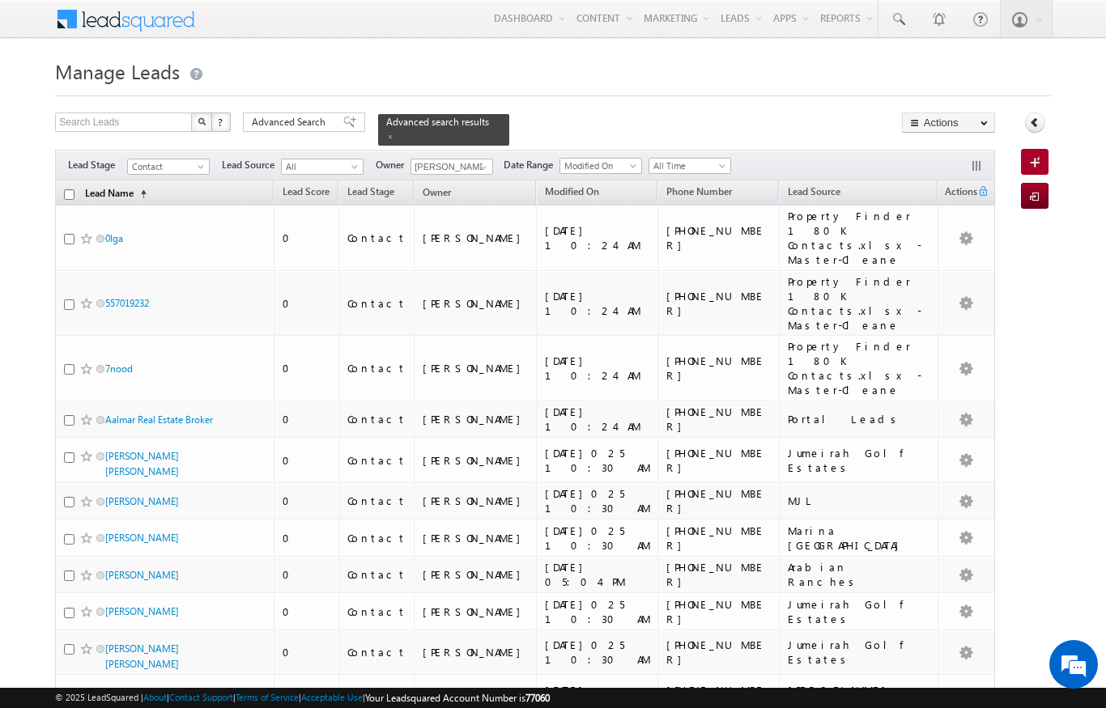
click at [144, 184] on link "Lead Name (sorted ascending)" at bounding box center [116, 194] width 78 height 21
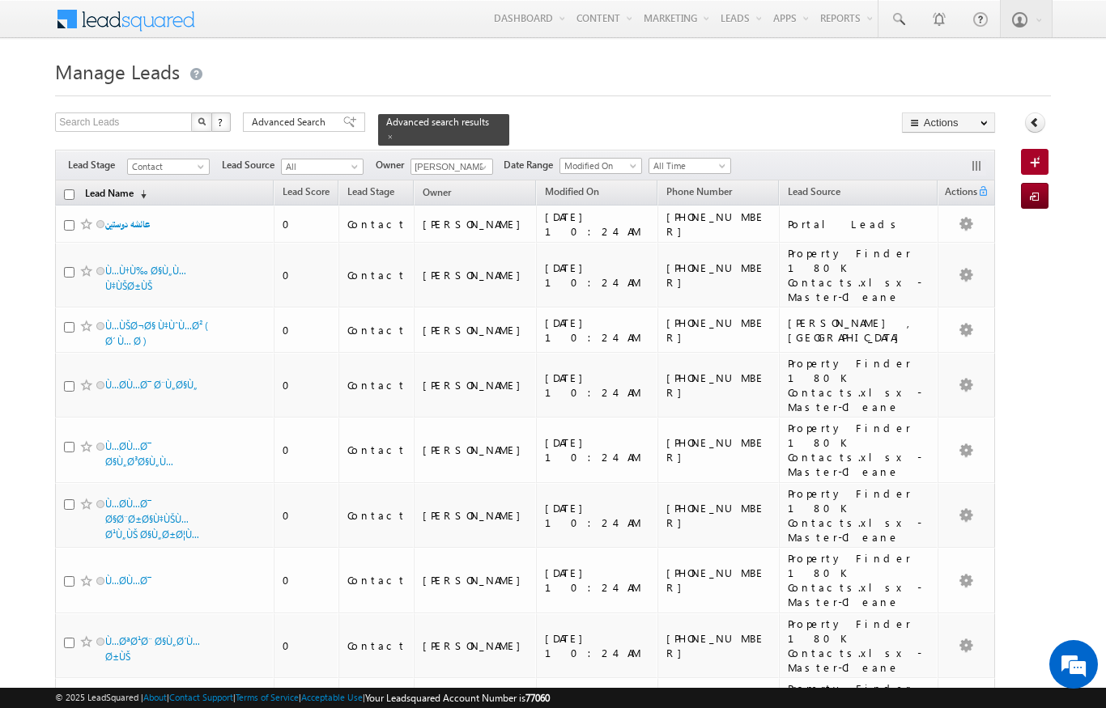
click at [130, 189] on link "Lead Name (sorted descending)" at bounding box center [116, 194] width 78 height 21
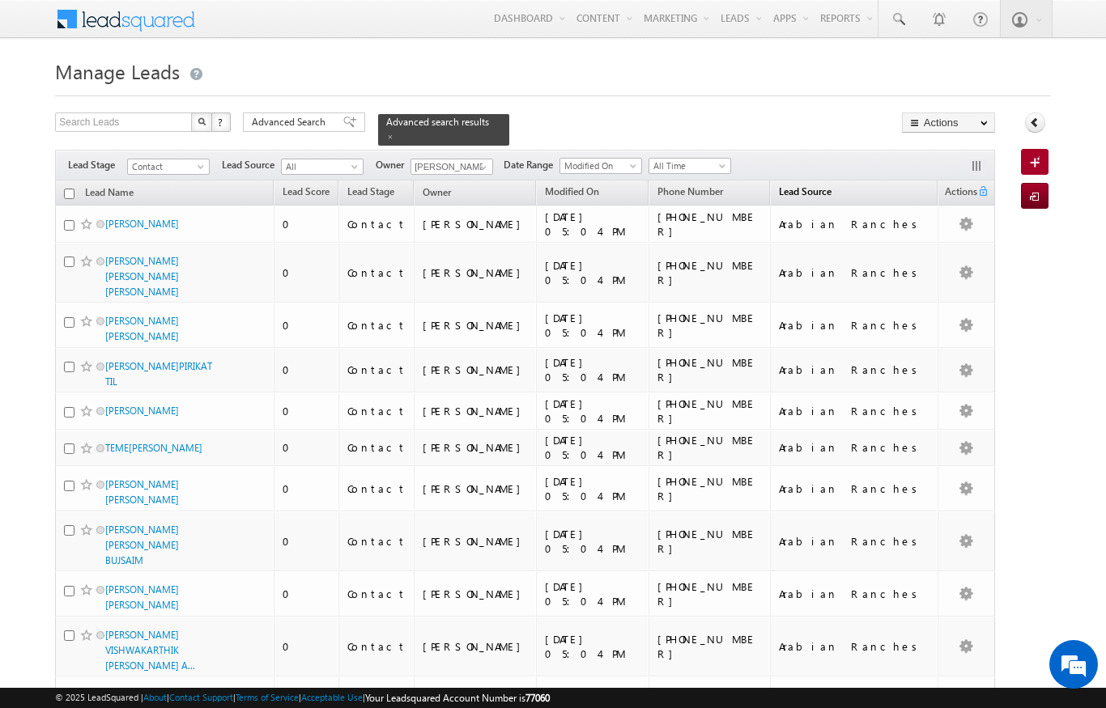
click at [779, 185] on span "Lead Source" at bounding box center [805, 191] width 53 height 12
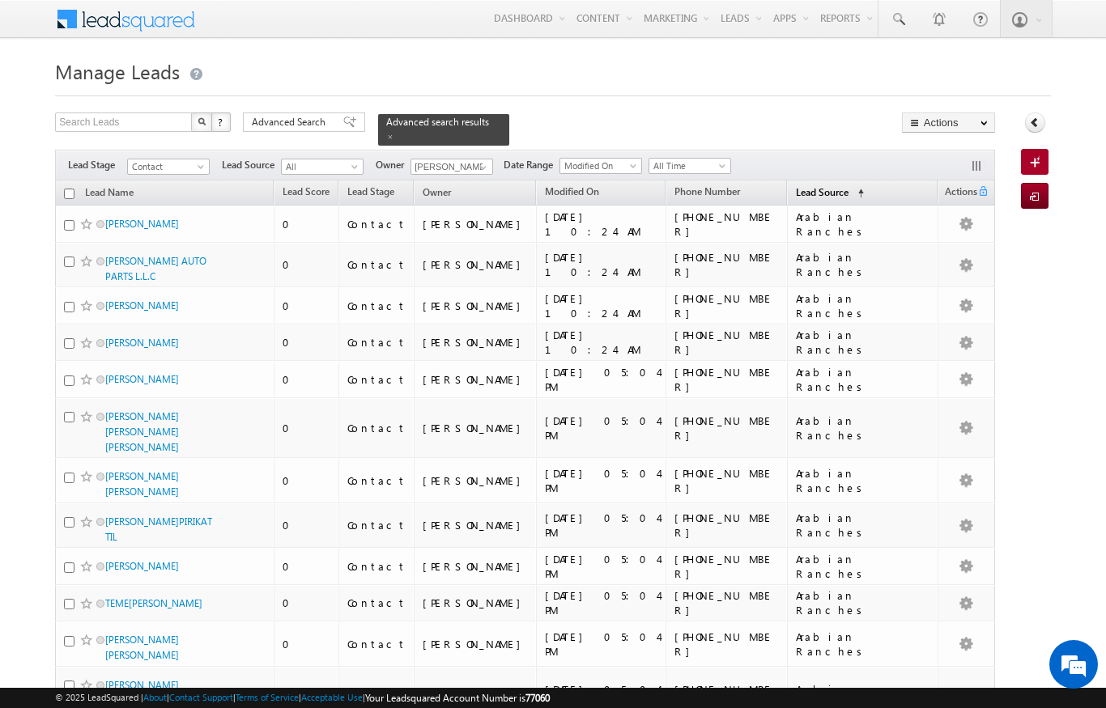
click at [802, 186] on span "Lead Source" at bounding box center [822, 192] width 53 height 12
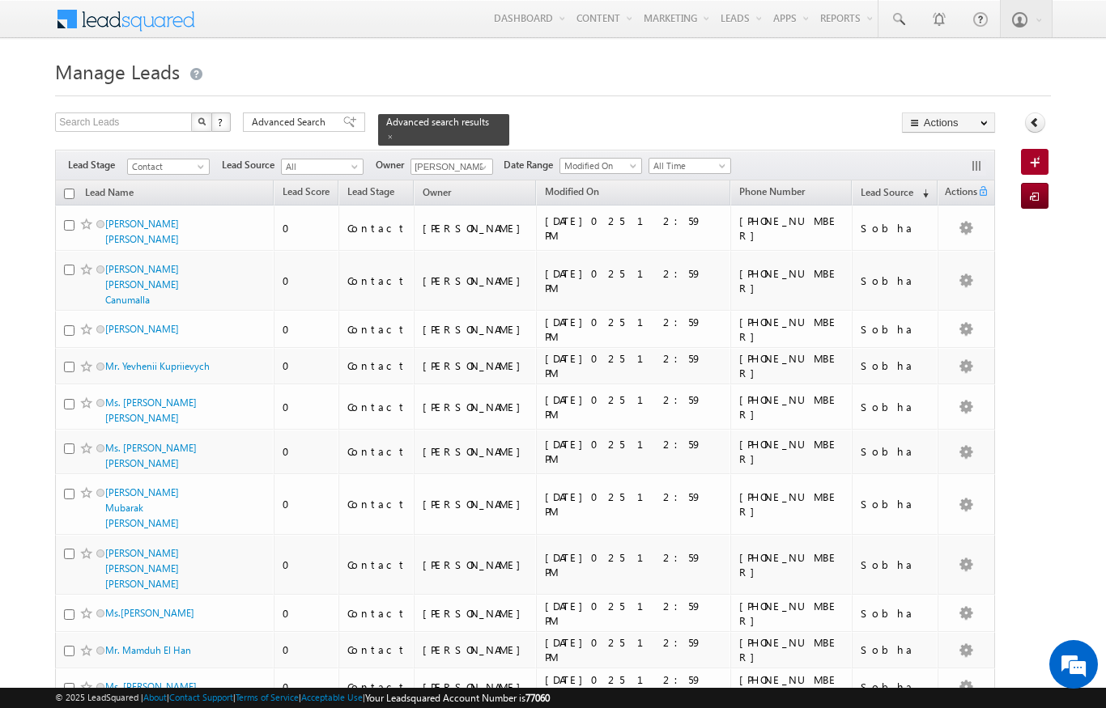
click at [68, 189] on input "checkbox" at bounding box center [69, 194] width 11 height 11
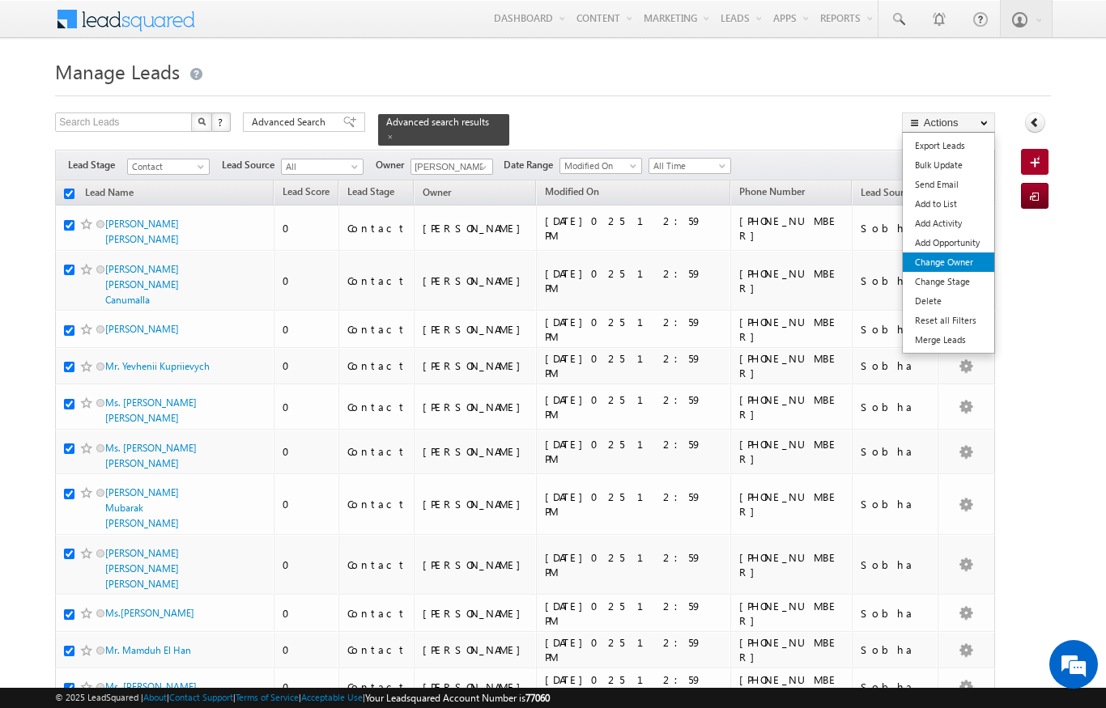
click at [967, 264] on link "Change Owner" at bounding box center [948, 262] width 91 height 19
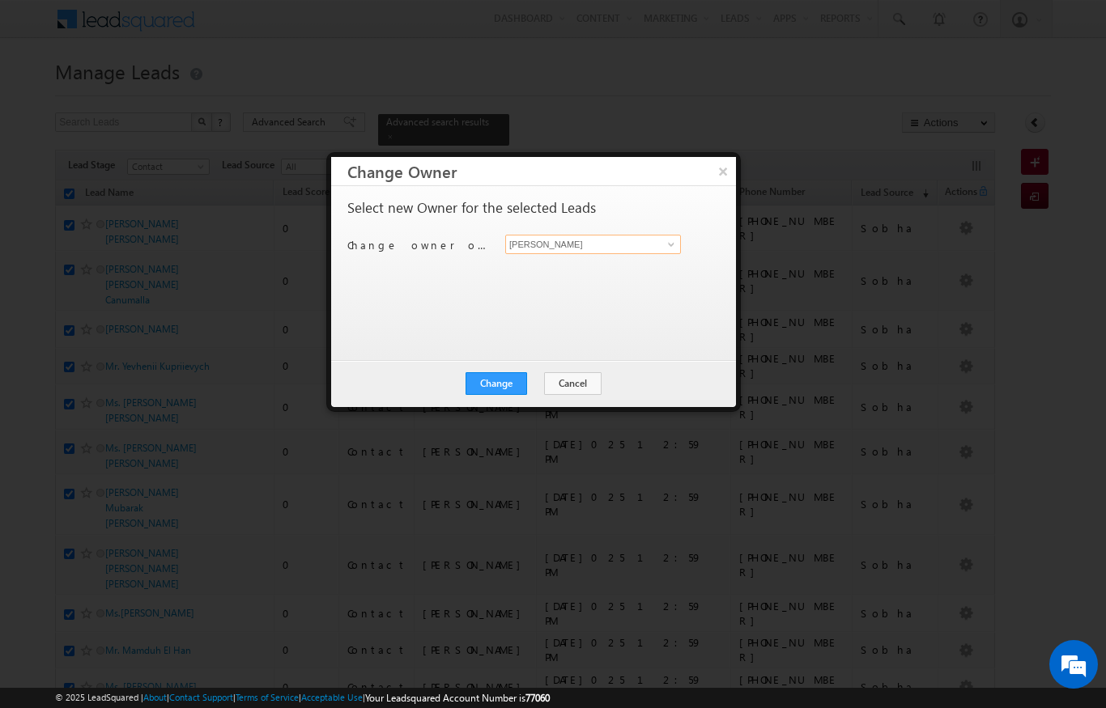
click at [636, 236] on input "[PERSON_NAME]" at bounding box center [593, 244] width 176 height 19
click at [540, 279] on span "[PERSON_NAME][EMAIL_ADDRESS][DOMAIN_NAME]" at bounding box center [585, 276] width 146 height 12
click at [493, 388] on button "Change" at bounding box center [496, 383] width 62 height 23
click at [526, 381] on button "Close" at bounding box center [536, 383] width 52 height 23
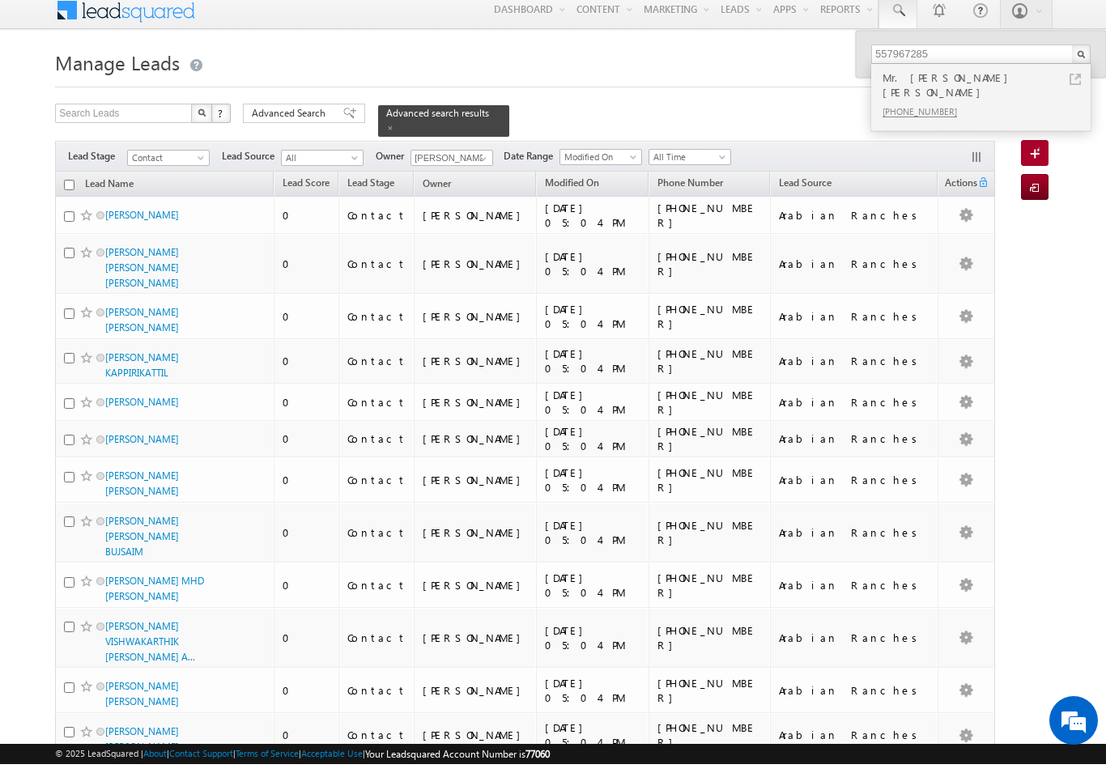
type input "557967285"
click at [1099, 48] on div "557967285 Mr. Suresh Keshav Das +971-557967285" at bounding box center [981, 63] width 250 height 47
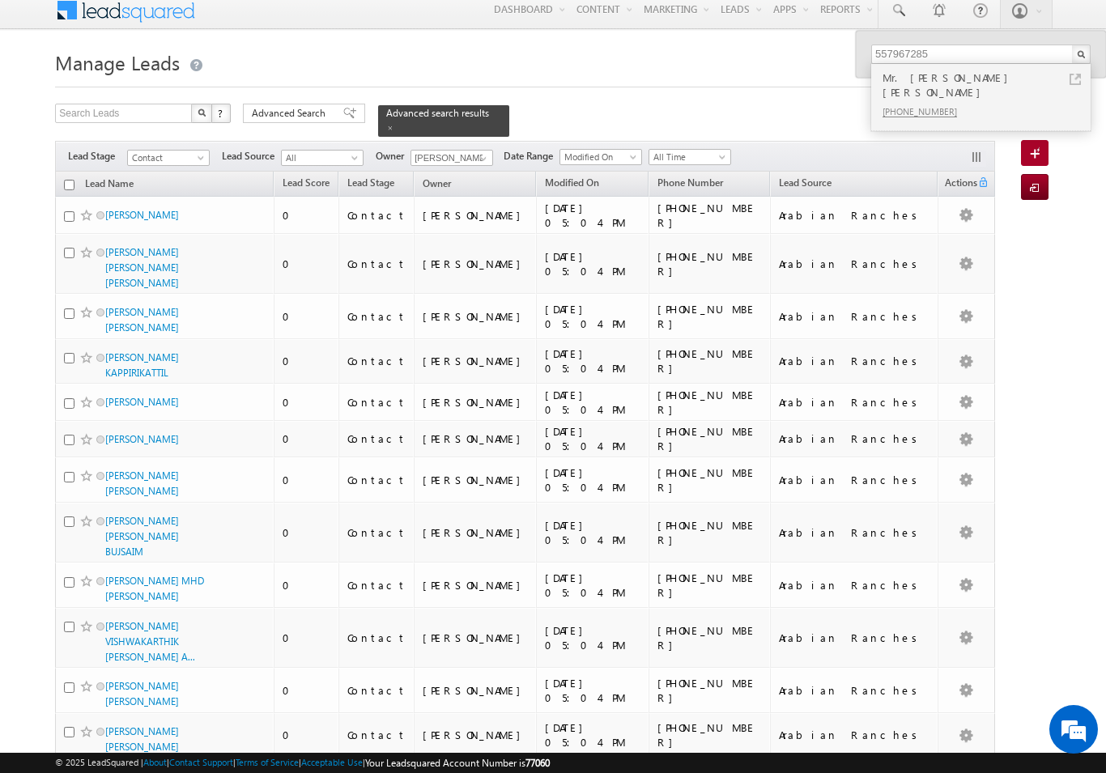
click at [1095, 49] on div "557967285 Mr. Suresh Keshav Das +971-557967285" at bounding box center [981, 54] width 250 height 47
click at [1024, 86] on div "Mr. Suresh Keshav Das" at bounding box center [987, 85] width 217 height 32
